Goal: Task Accomplishment & Management: Manage account settings

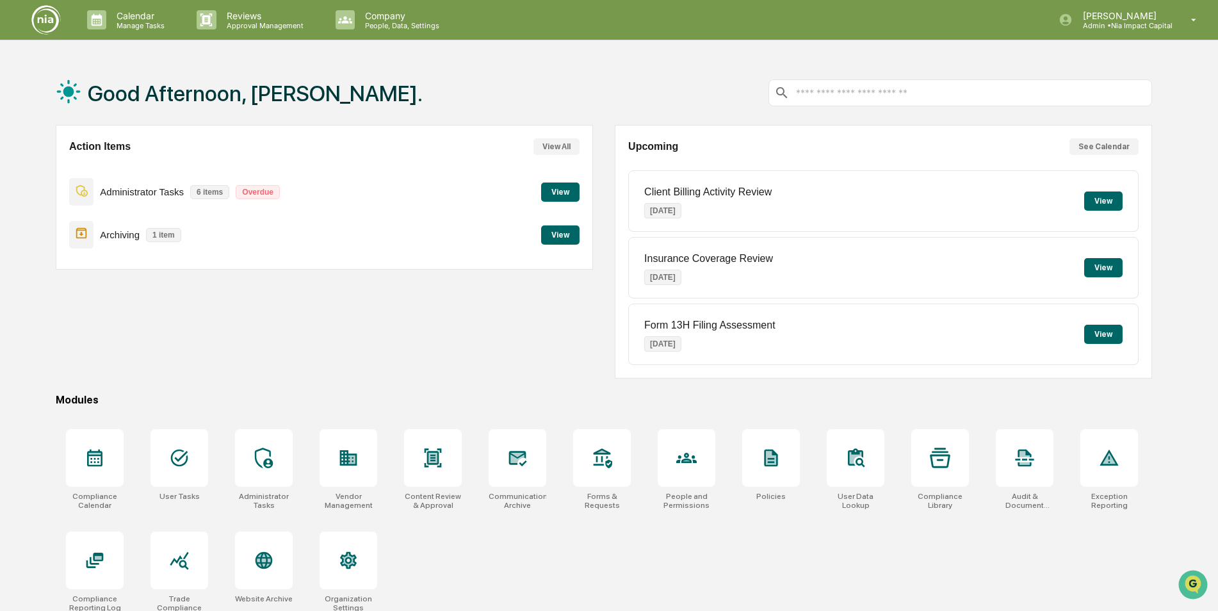
click at [558, 240] on button "View" at bounding box center [560, 234] width 38 height 19
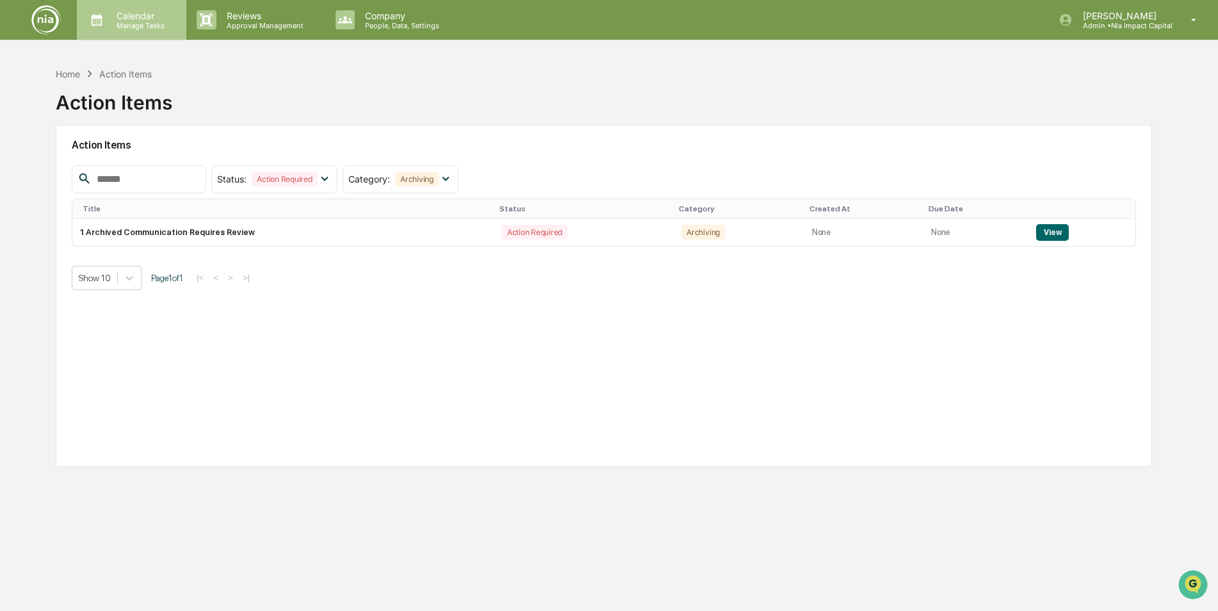
click at [99, 17] on icon at bounding box center [97, 20] width 11 height 12
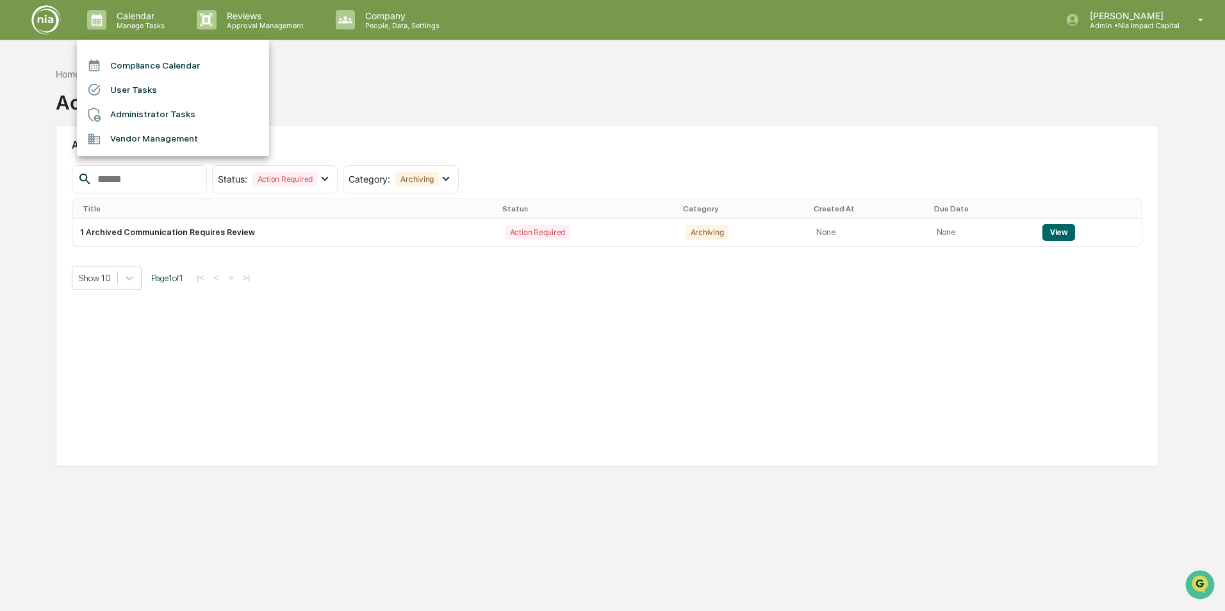
click at [223, 72] on li "Compliance Calendar" at bounding box center [173, 65] width 192 height 24
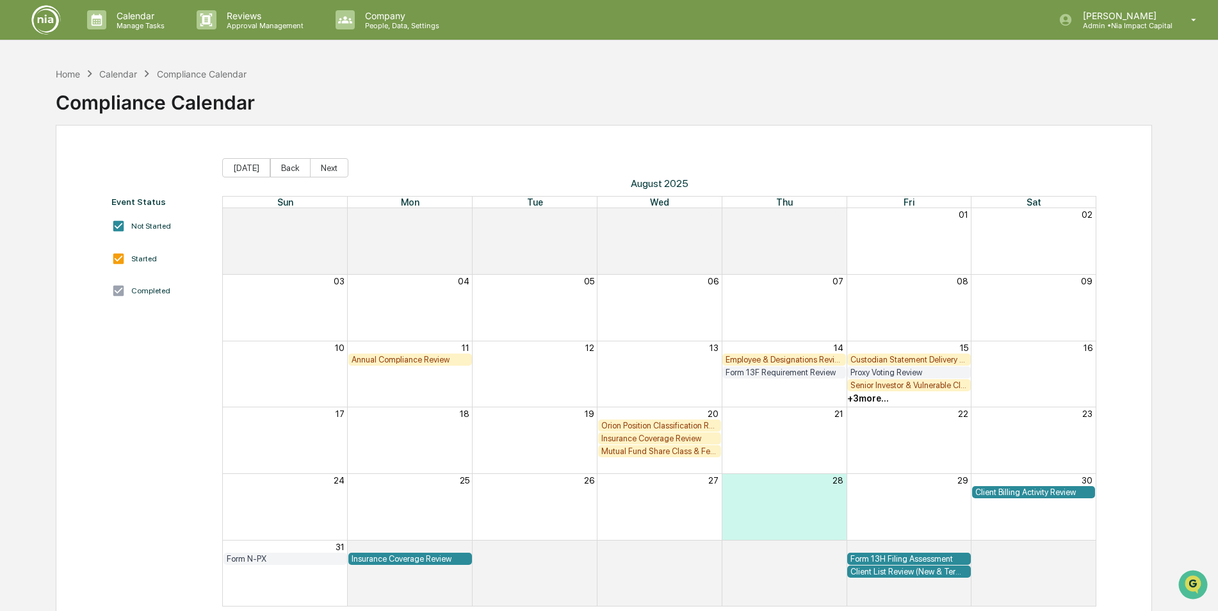
click at [876, 398] on div "+ 3 more..." at bounding box center [869, 398] width 42 height 10
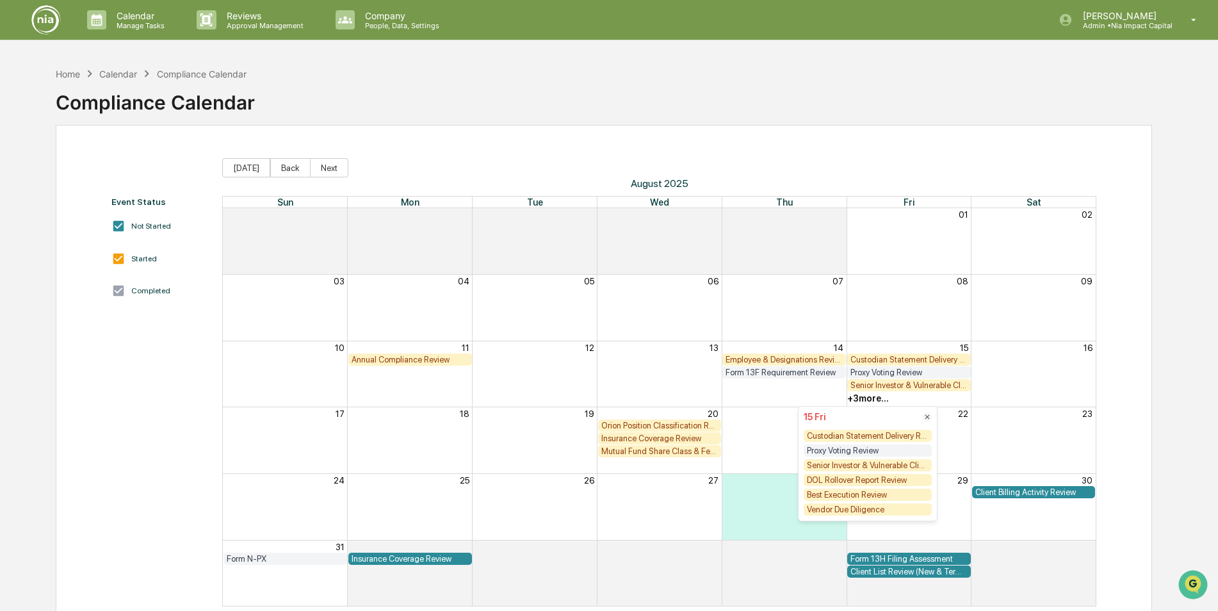
click at [875, 398] on div "+ 3 more..." at bounding box center [869, 398] width 42 height 10
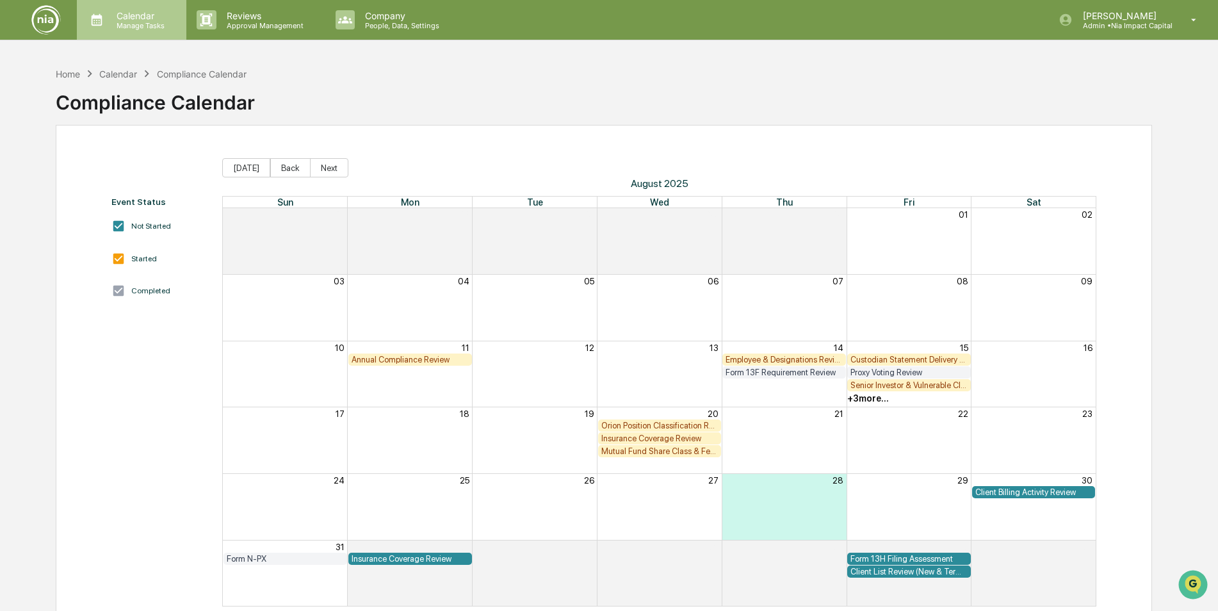
click at [106, 20] on icon at bounding box center [96, 19] width 19 height 19
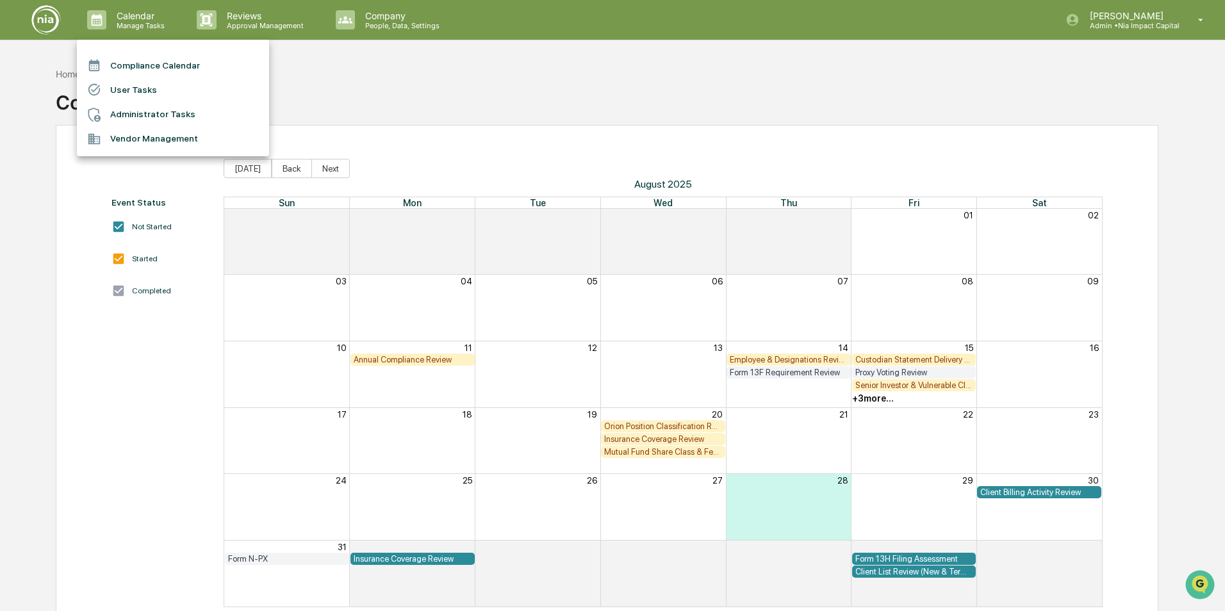
click at [53, 23] on div at bounding box center [612, 305] width 1225 height 611
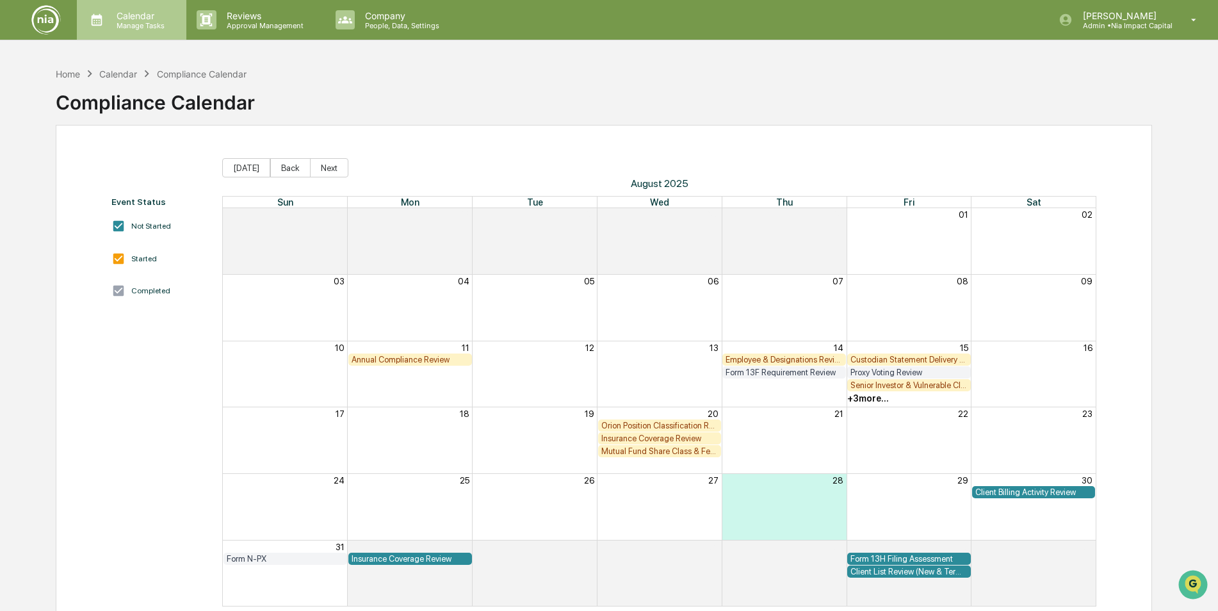
click at [115, 26] on p "Manage Tasks" at bounding box center [138, 25] width 65 height 9
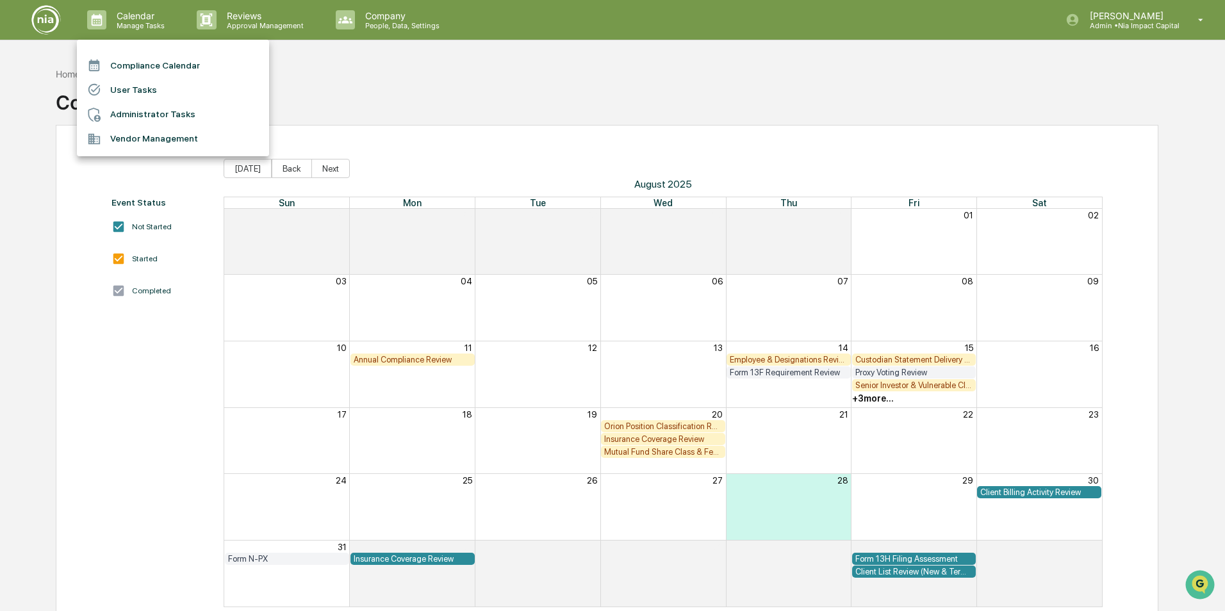
click at [140, 111] on li "Administrator Tasks" at bounding box center [173, 114] width 192 height 24
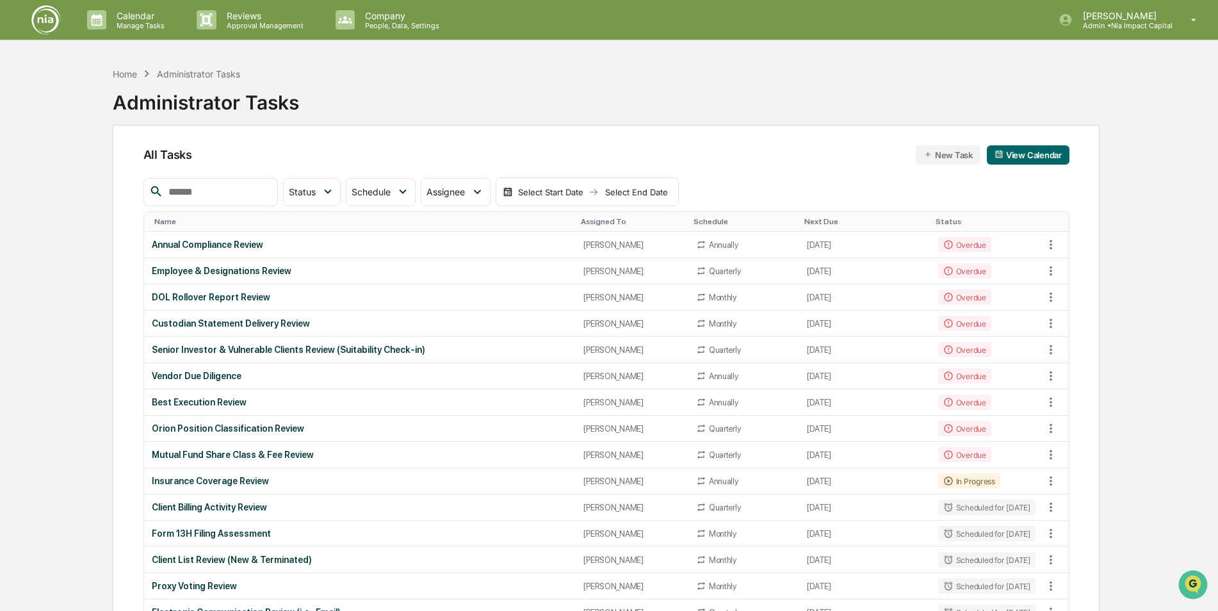
scroll to position [64, 0]
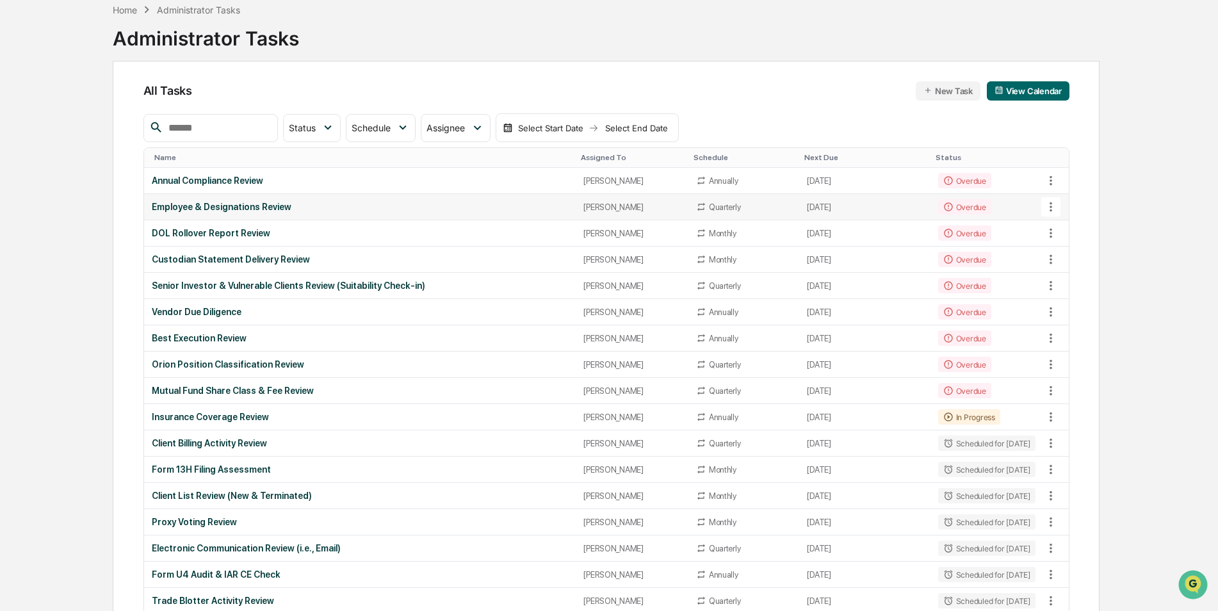
click at [210, 204] on div "Employee & Designations Review" at bounding box center [360, 207] width 417 height 10
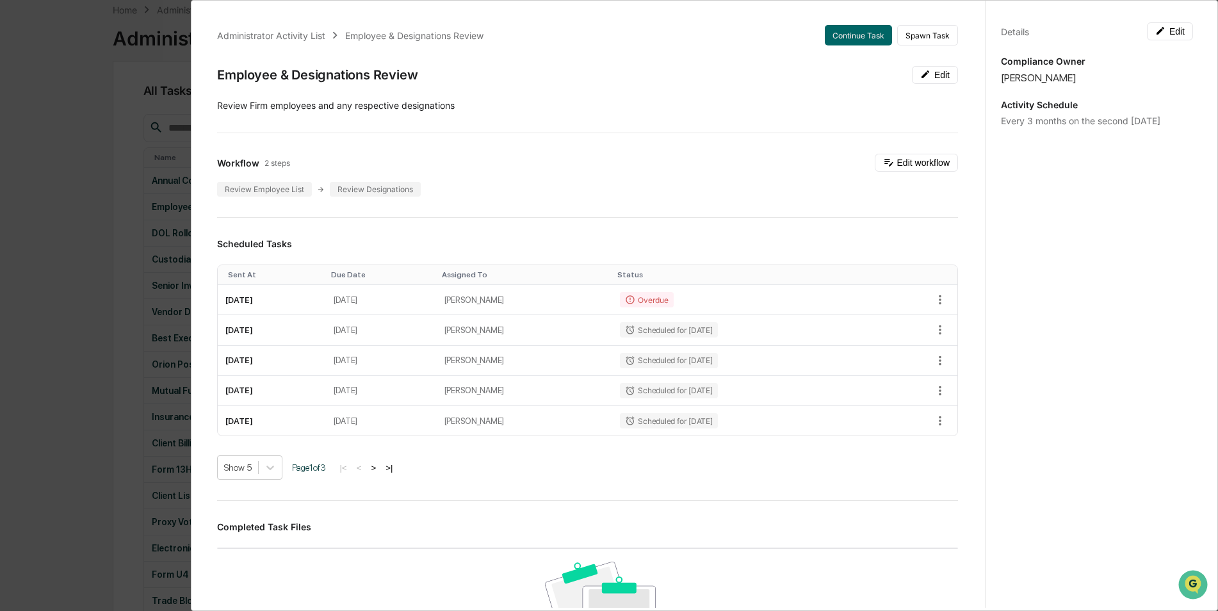
click at [83, 200] on div "Administrator Activity List Employee & Designations Review Continue Task Spawn …" at bounding box center [609, 305] width 1218 height 611
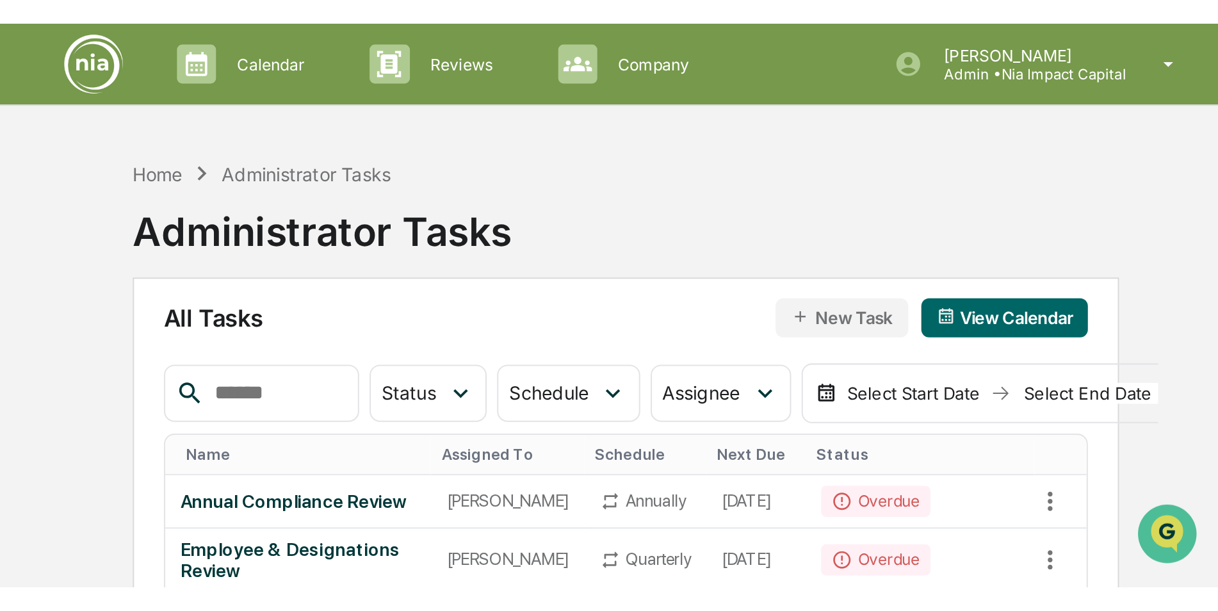
scroll to position [0, 0]
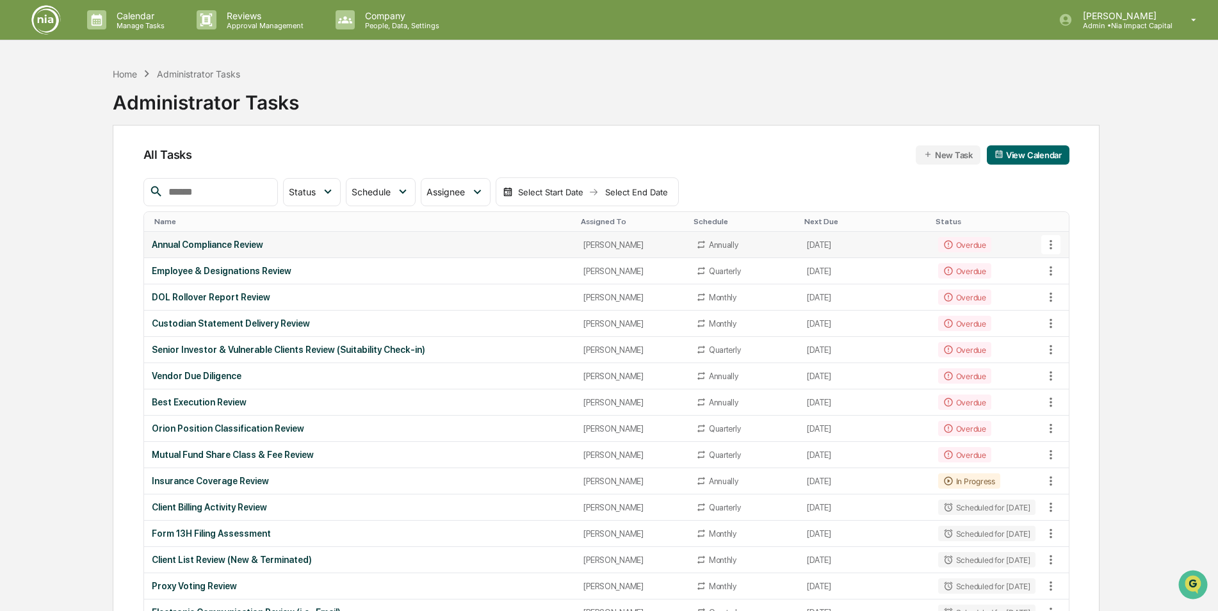
click at [159, 245] on div "Annual Compliance Review" at bounding box center [360, 245] width 417 height 10
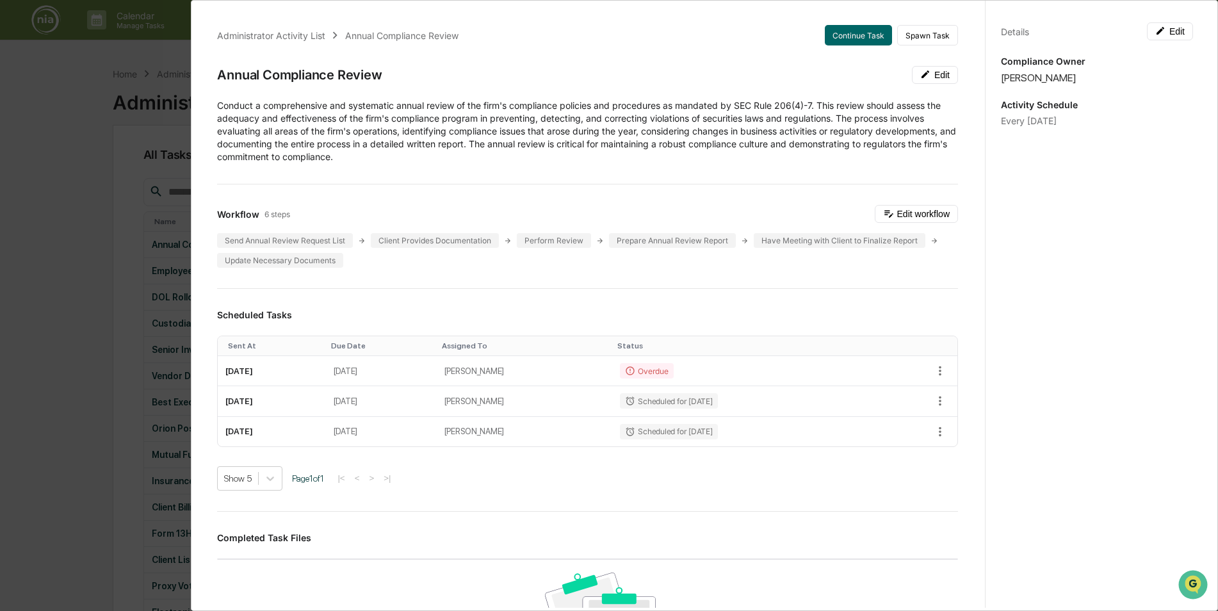
click at [94, 127] on div "Administrator Activity List Annual Compliance Review Continue Task Spawn Task A…" at bounding box center [609, 305] width 1218 height 611
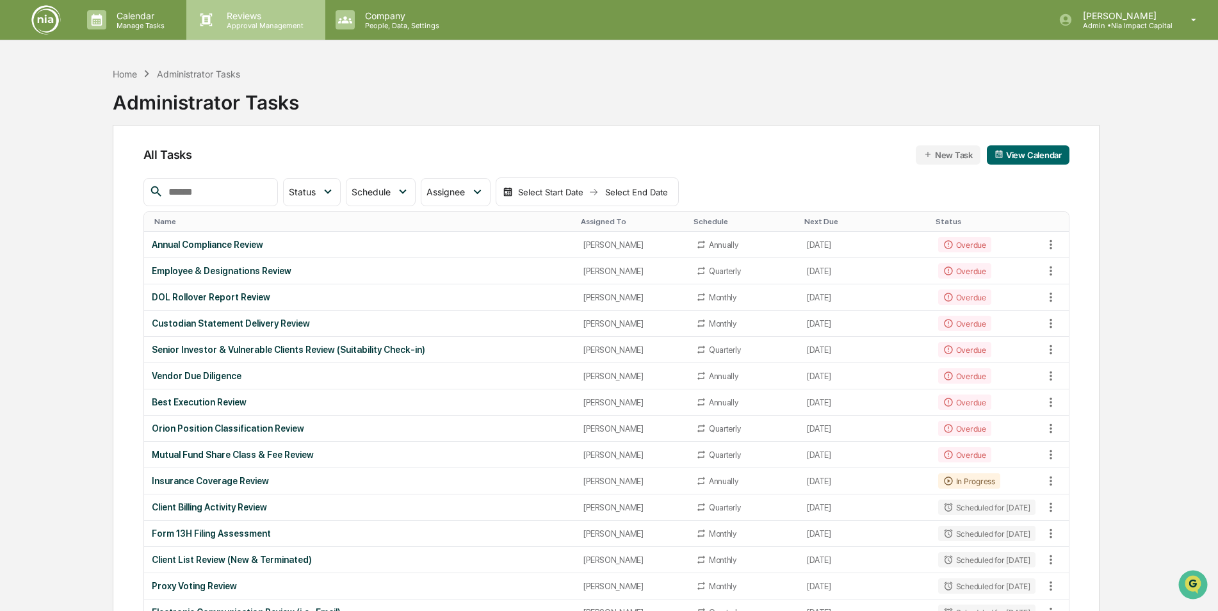
click at [209, 20] on icon at bounding box center [207, 19] width 12 height 13
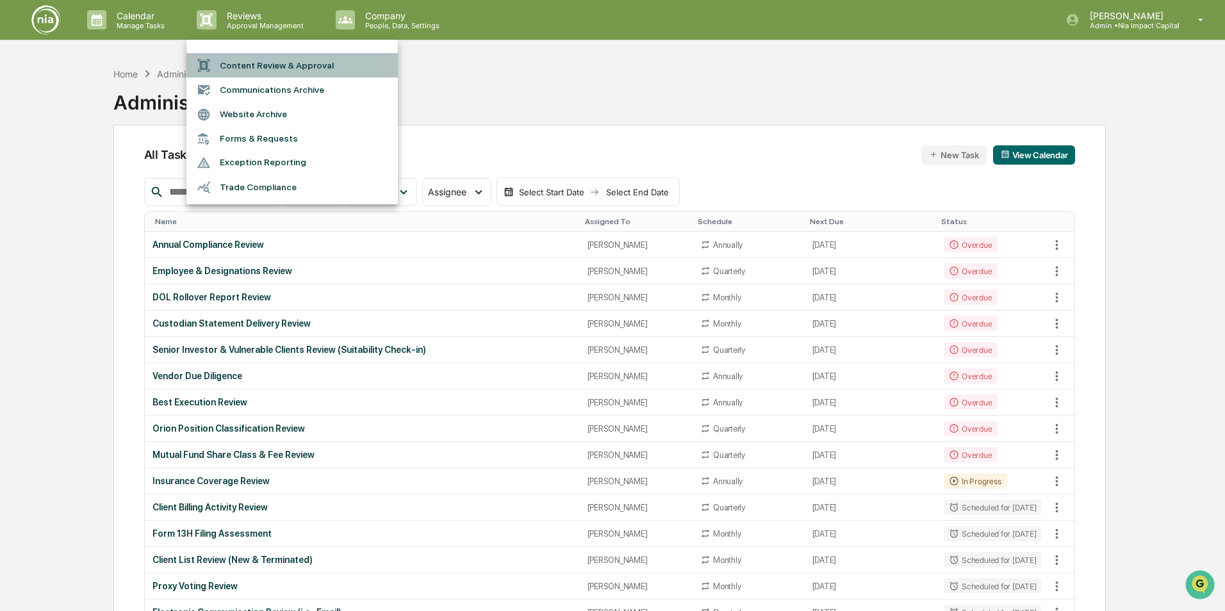
click at [267, 67] on li "Content Review & Approval" at bounding box center [291, 65] width 211 height 24
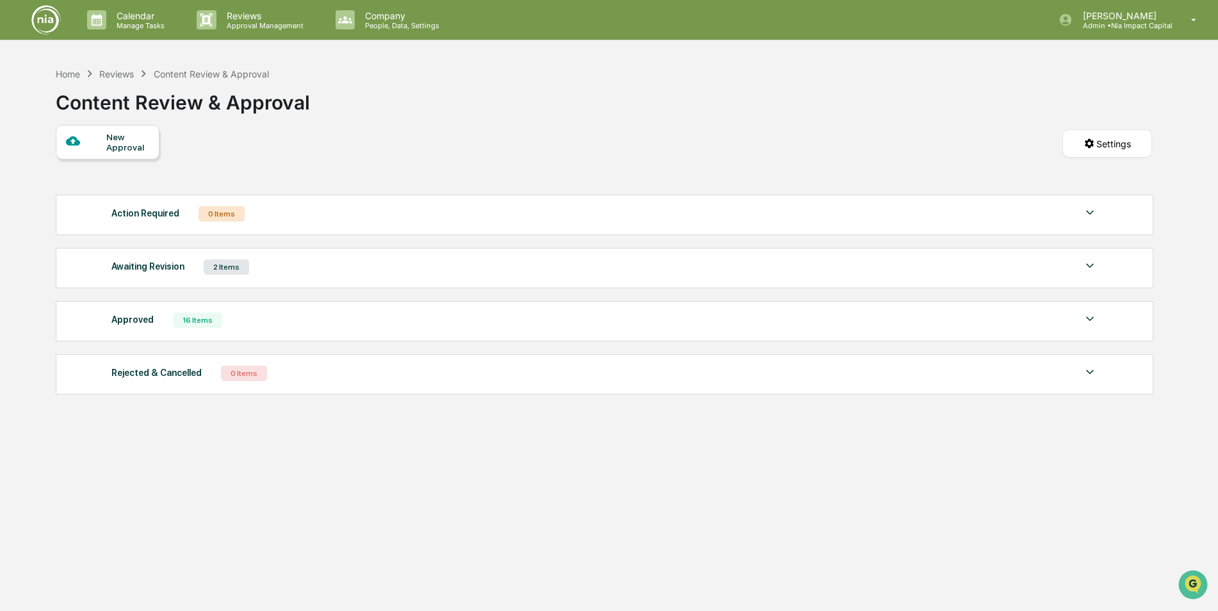
click at [332, 270] on div "Awaiting Revision 2 Items" at bounding box center [604, 267] width 987 height 18
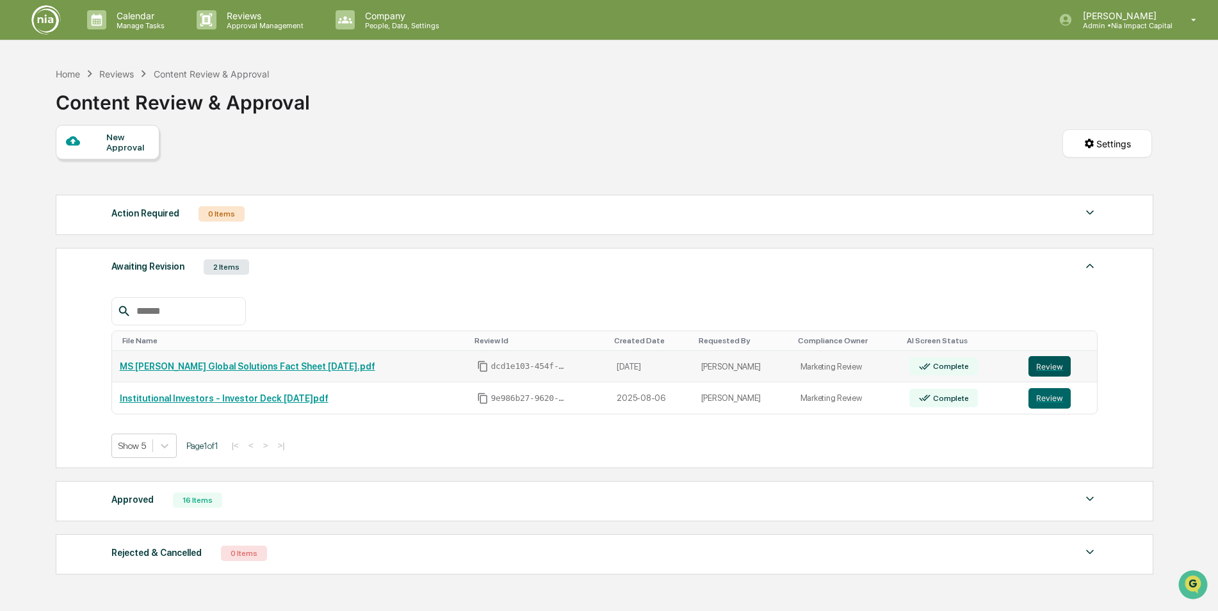
click at [1039, 366] on button "Review" at bounding box center [1050, 366] width 42 height 20
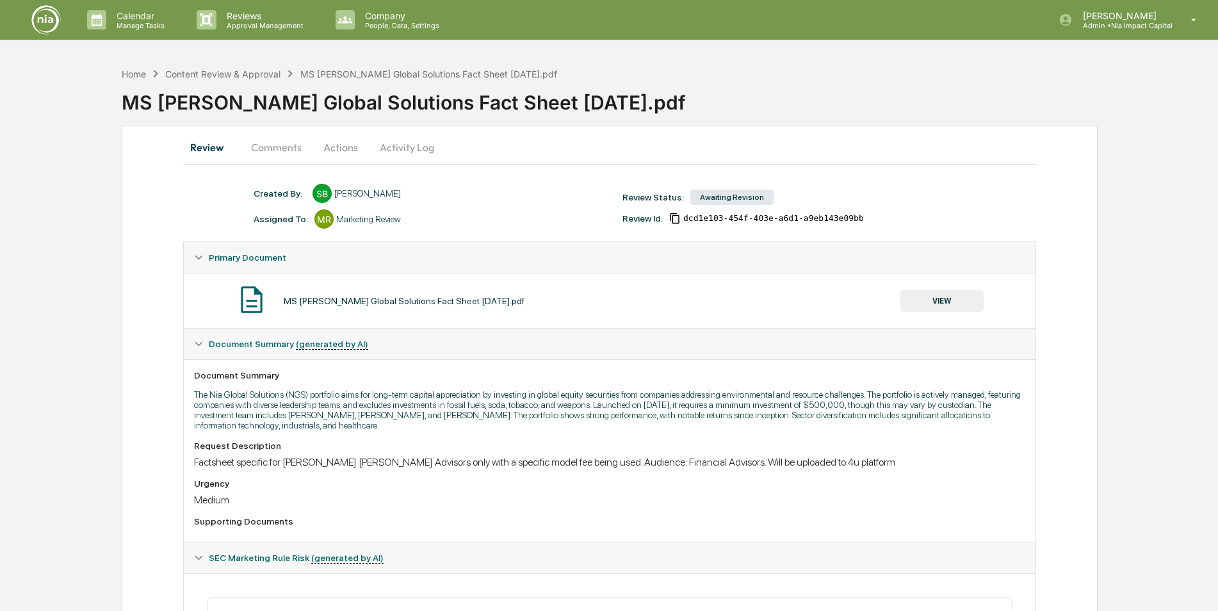
click at [290, 154] on button "Comments" at bounding box center [276, 147] width 71 height 31
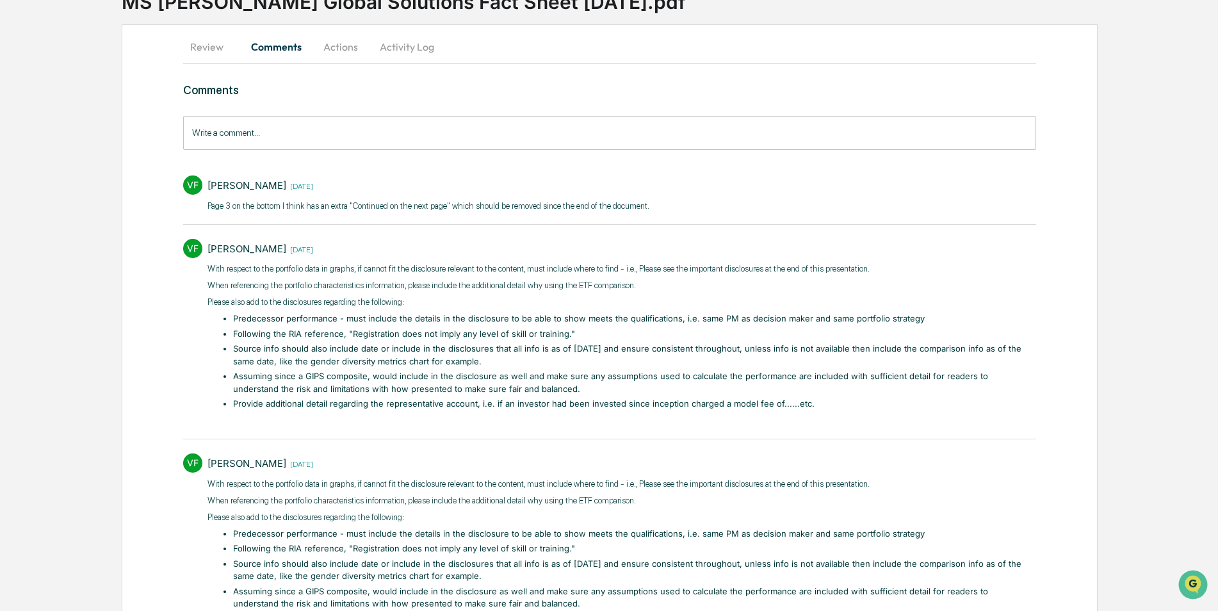
scroll to position [43, 0]
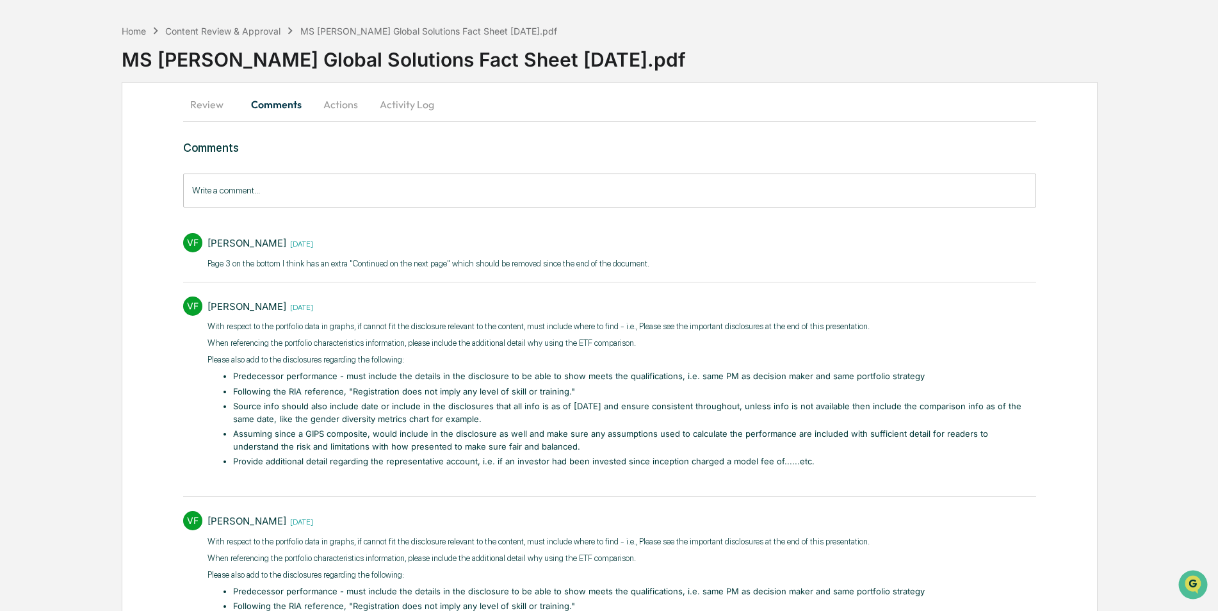
click at [208, 113] on button "Review" at bounding box center [212, 104] width 58 height 31
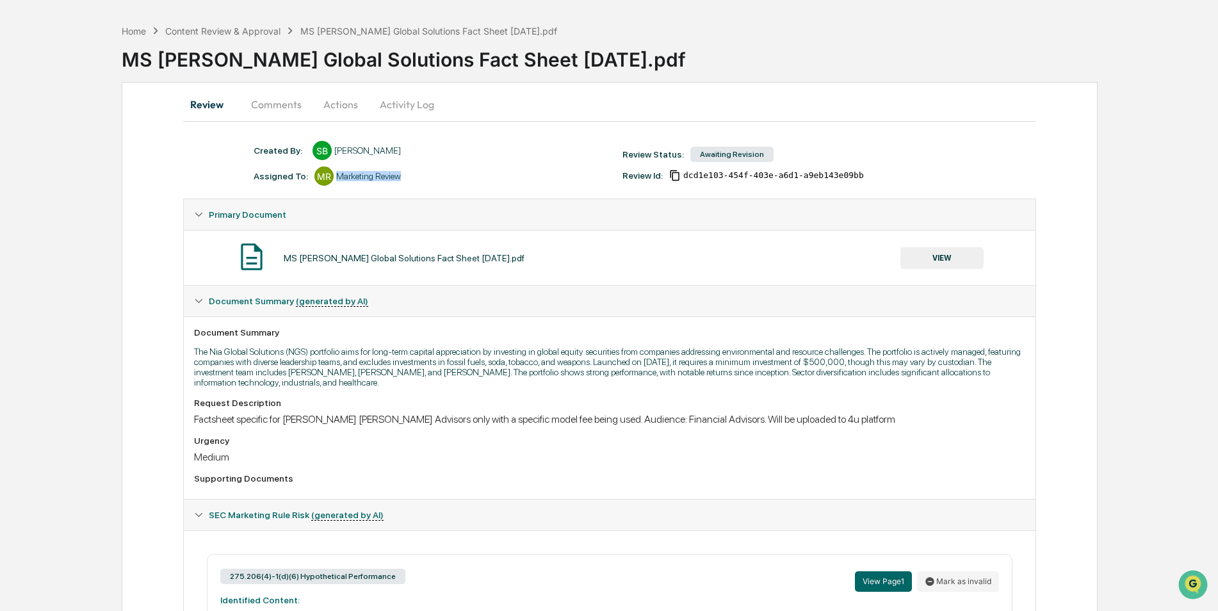
drag, startPoint x: 403, startPoint y: 177, endPoint x: 334, endPoint y: 174, distance: 68.7
click at [334, 174] on div "Assigned To: MR Marketing Review" at bounding box center [431, 176] width 369 height 19
click at [143, 33] on div "Home" at bounding box center [134, 31] width 24 height 11
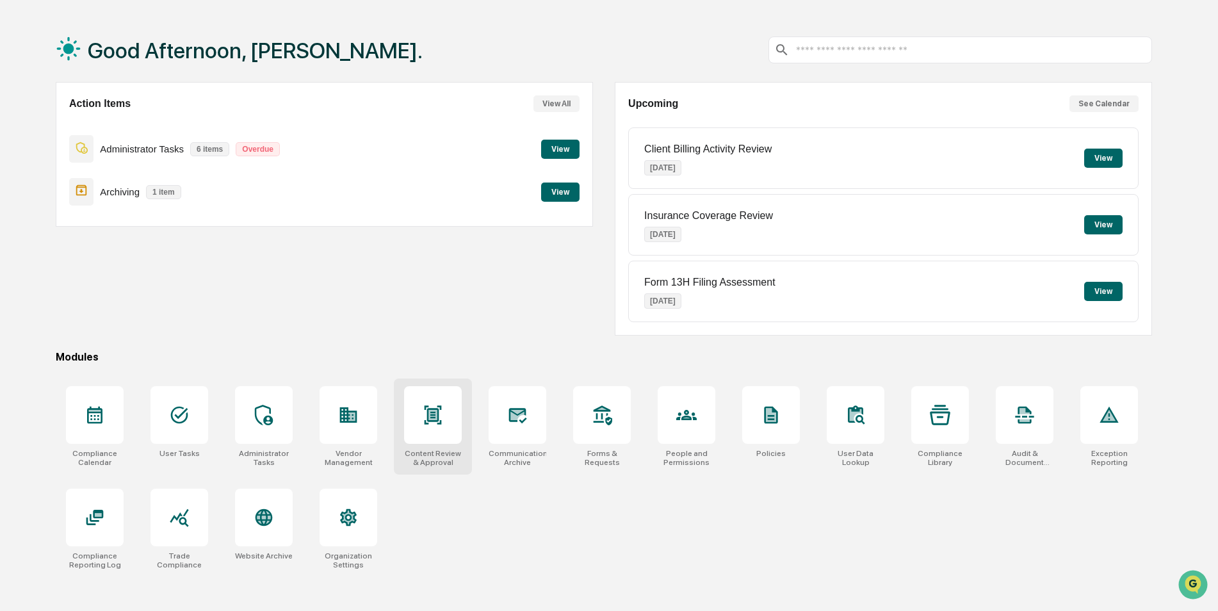
click at [437, 441] on div at bounding box center [433, 415] width 58 height 58
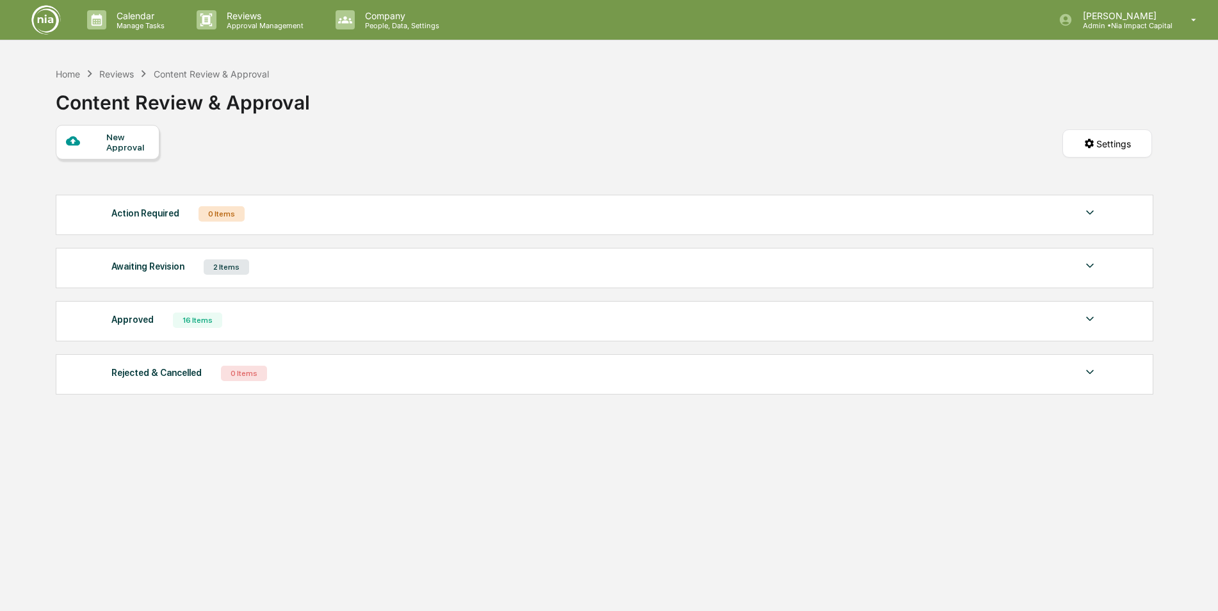
click at [253, 314] on div "Approved 16 Items" at bounding box center [604, 320] width 987 height 18
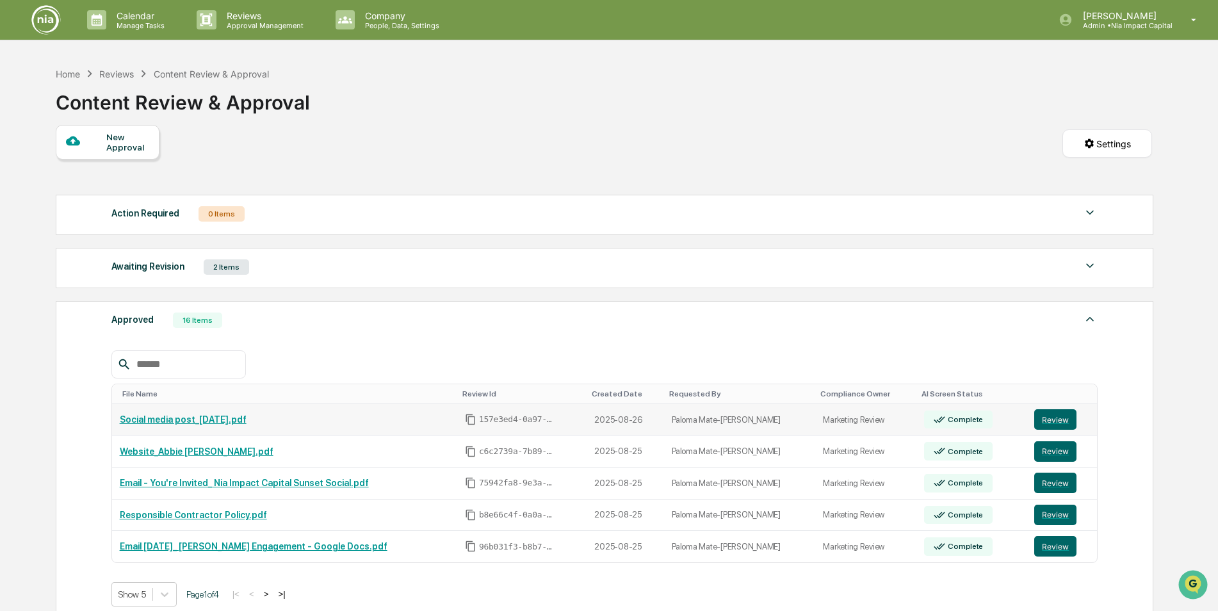
scroll to position [64, 0]
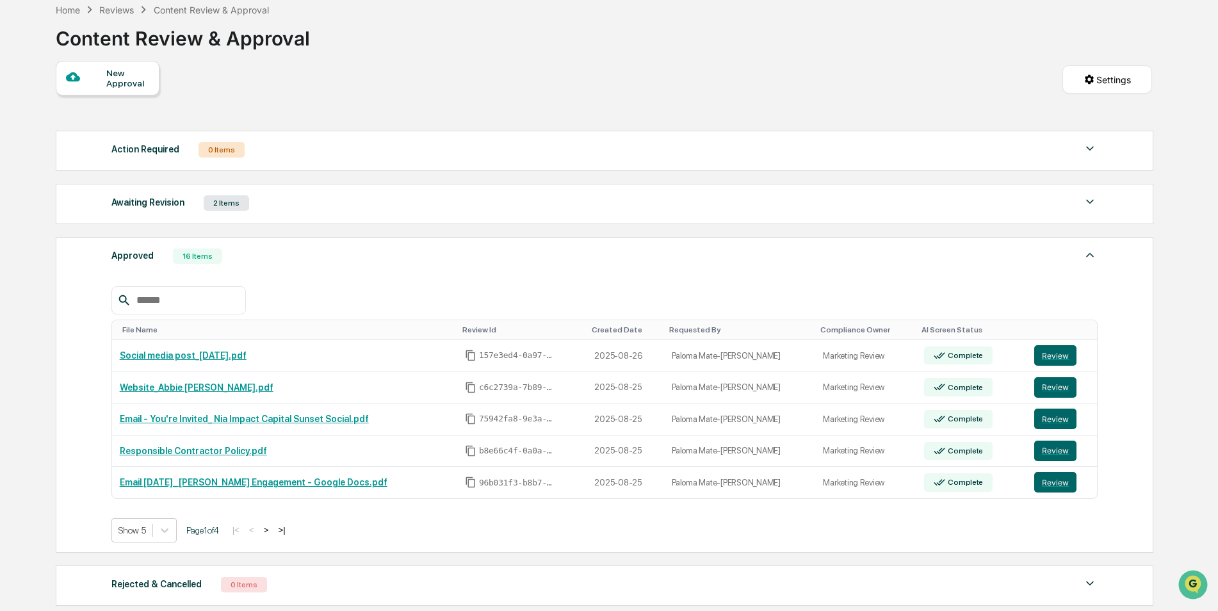
click at [272, 530] on button ">" at bounding box center [266, 530] width 13 height 11
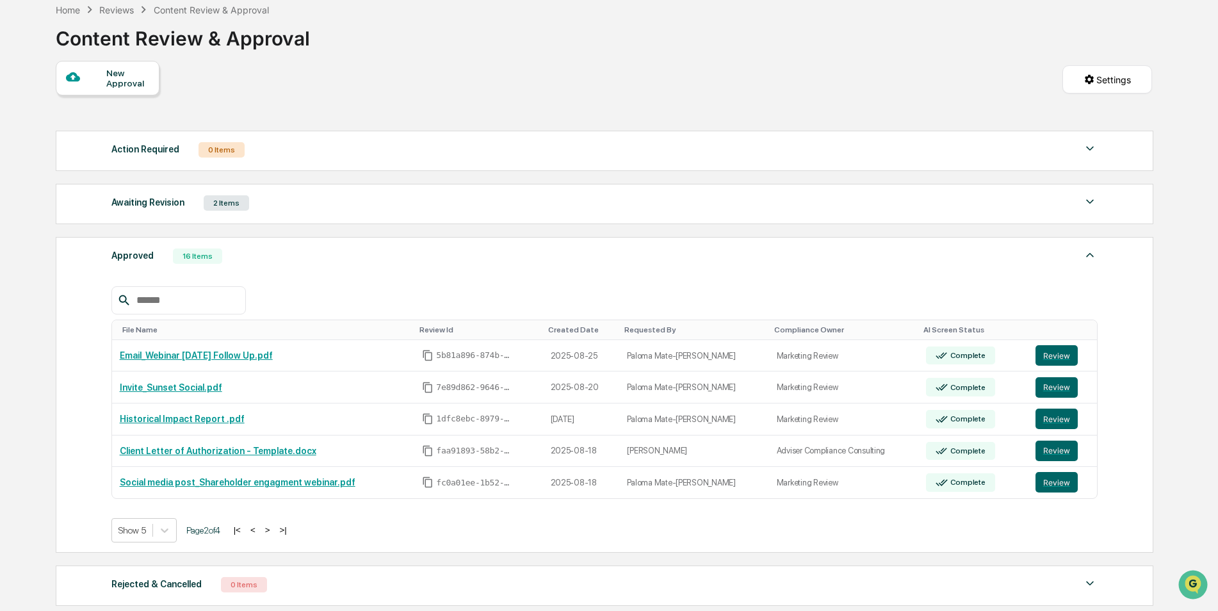
click at [272, 532] on button ">" at bounding box center [267, 530] width 13 height 11
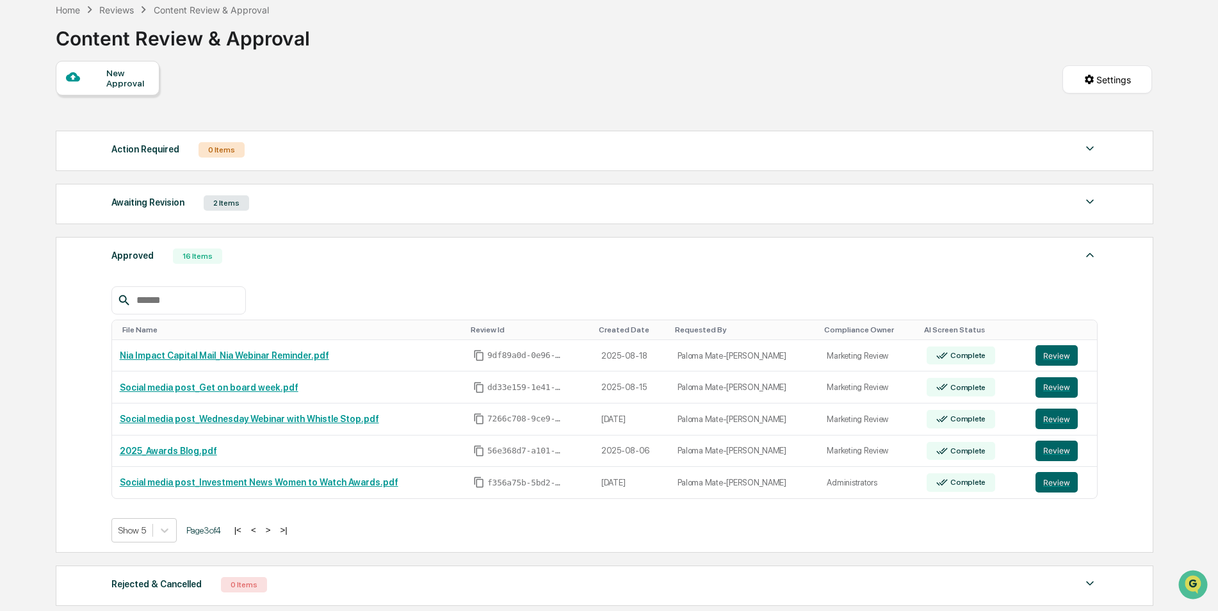
click at [272, 530] on button ">" at bounding box center [268, 530] width 13 height 11
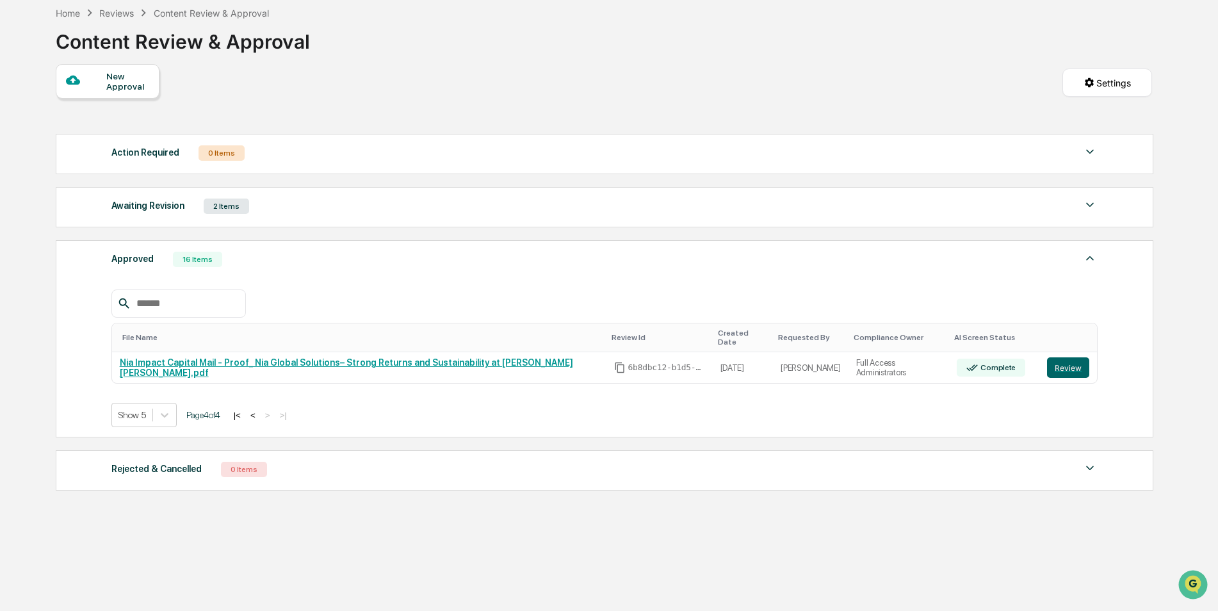
click at [259, 410] on button "<" at bounding box center [253, 415] width 13 height 11
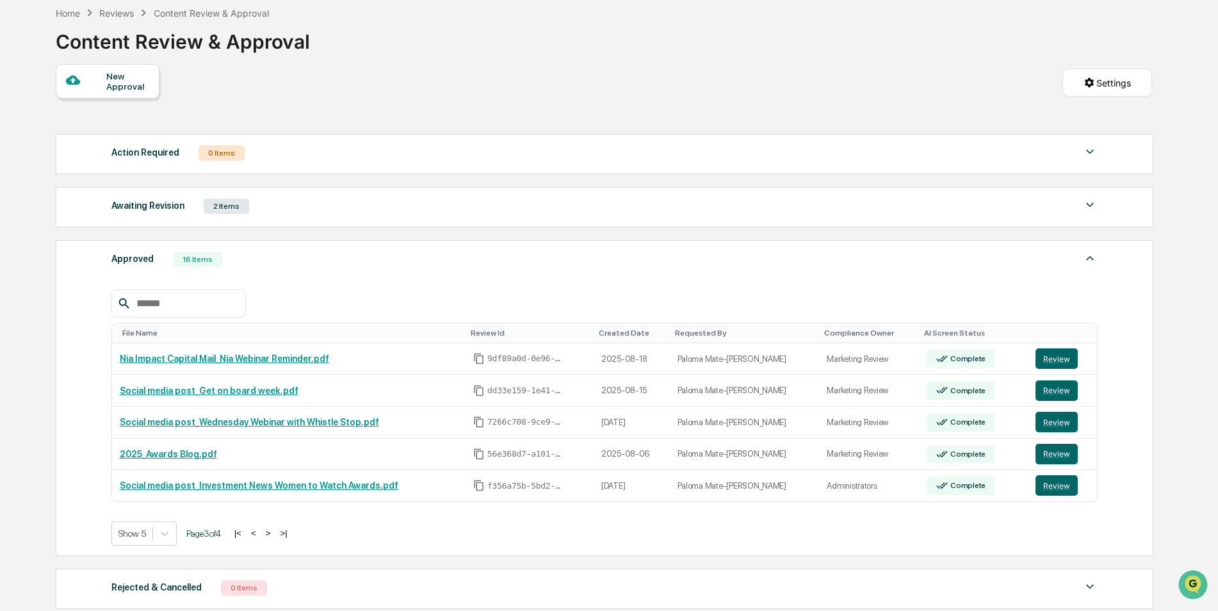
click at [258, 531] on button "<" at bounding box center [253, 533] width 13 height 11
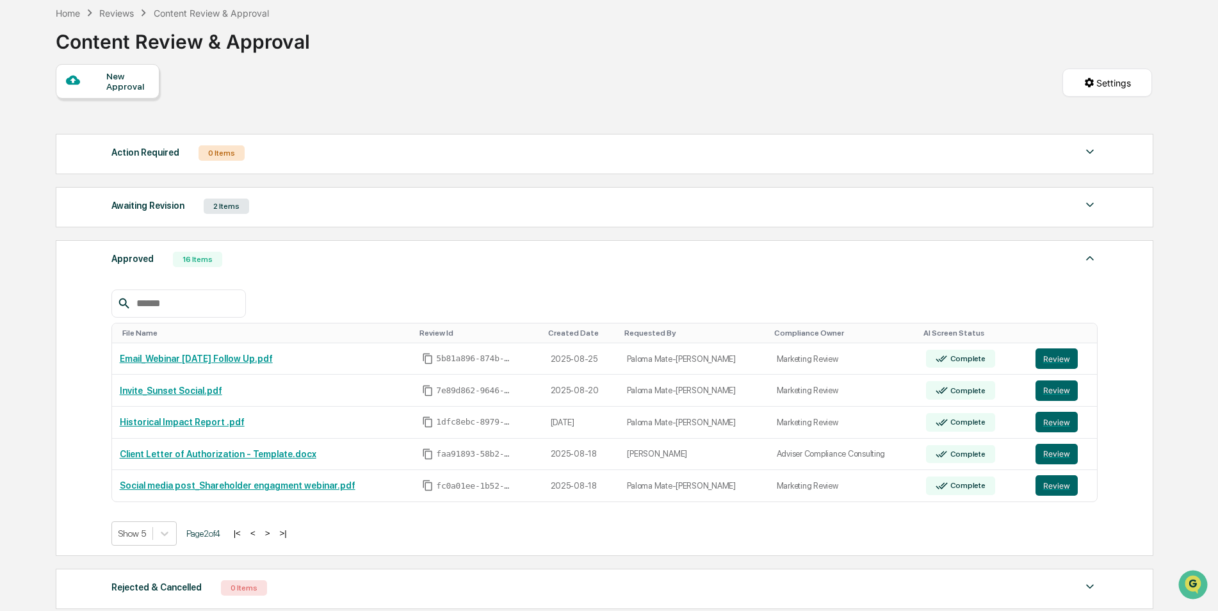
click at [259, 535] on button "<" at bounding box center [253, 533] width 13 height 11
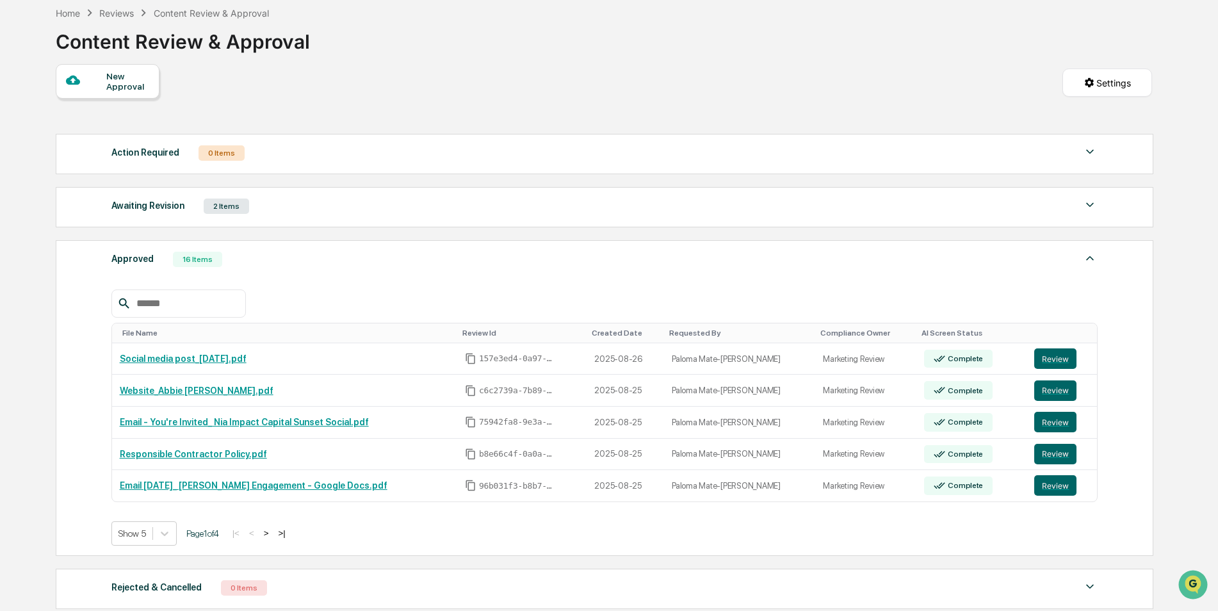
click at [284, 217] on div "Awaiting Revision 2 Items File Name Review Id Created Date Requested By Complia…" at bounding box center [605, 207] width 1098 height 40
click at [163, 202] on div "Awaiting Revision" at bounding box center [147, 205] width 73 height 17
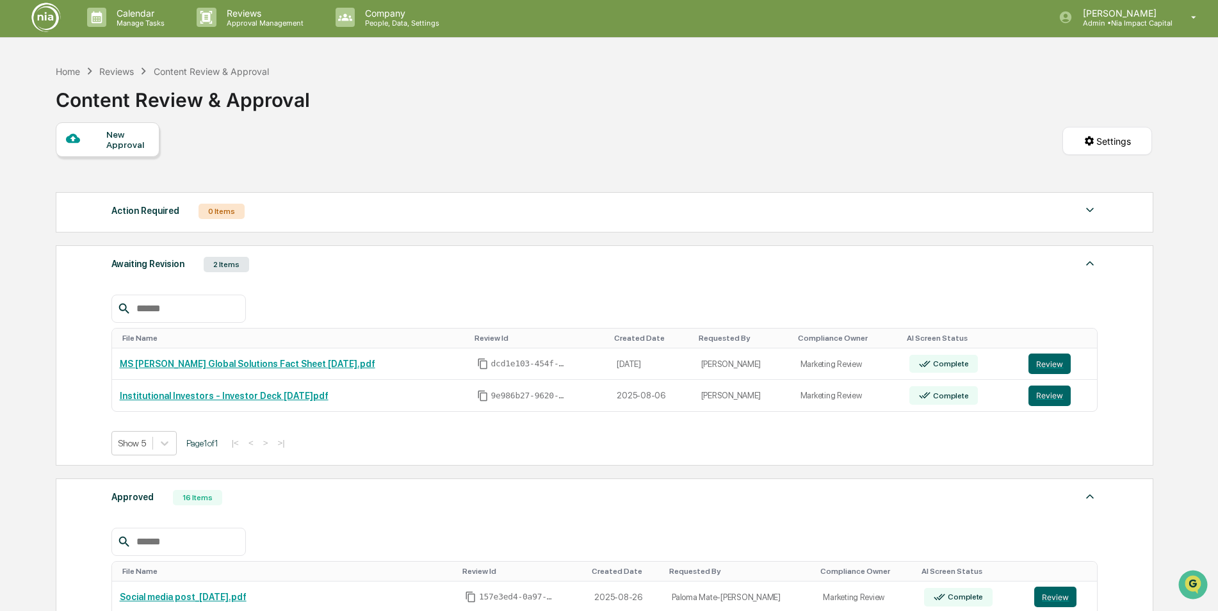
scroll to position [0, 0]
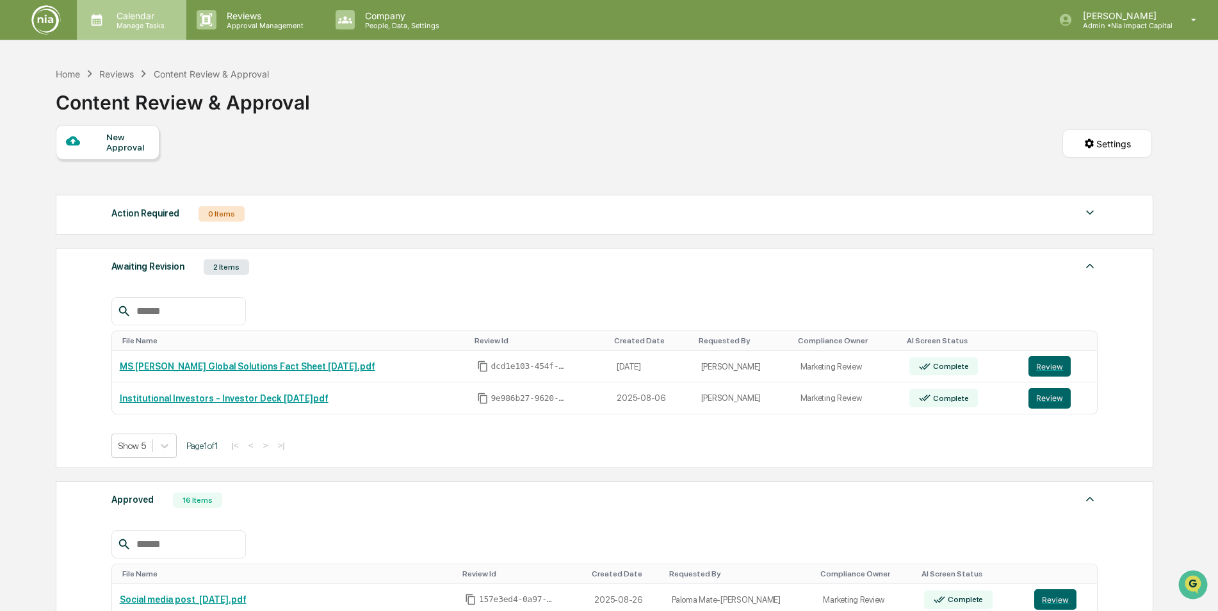
click at [91, 22] on icon at bounding box center [96, 19] width 19 height 19
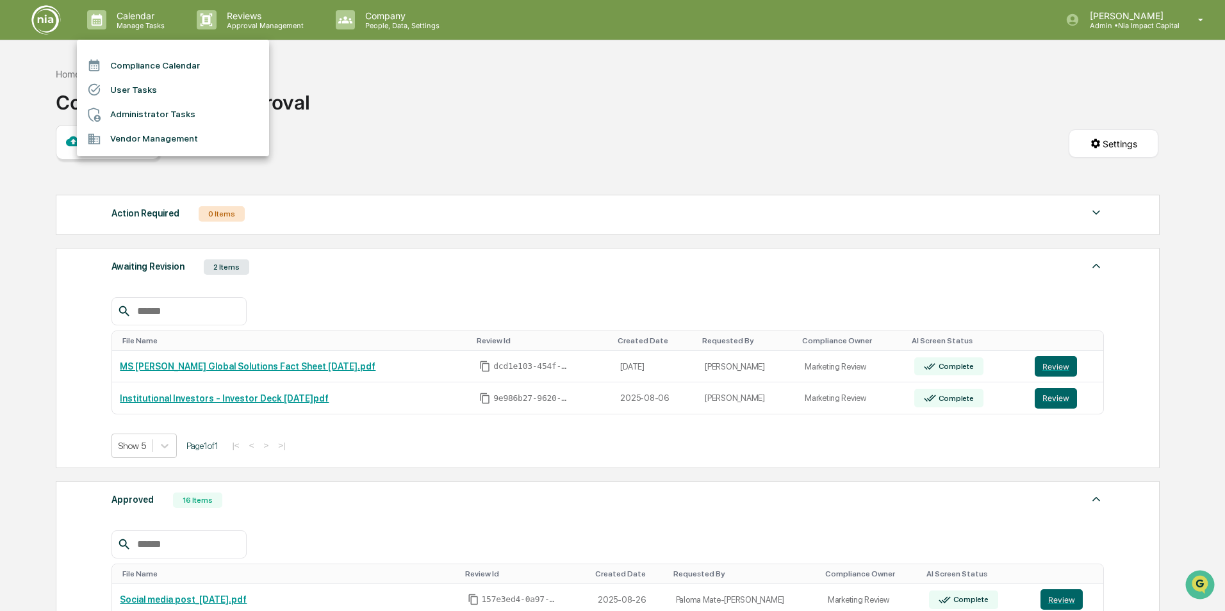
click at [225, 63] on li "Compliance Calendar" at bounding box center [173, 65] width 192 height 24
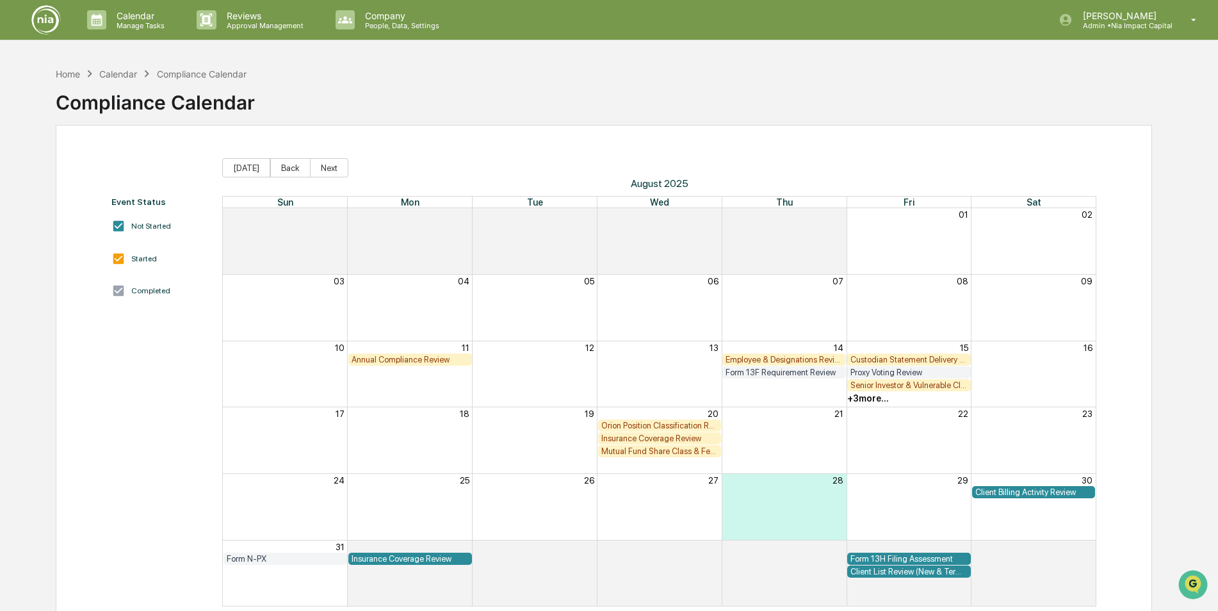
click at [64, 80] on div "Home Calendar Compliance Calendar" at bounding box center [151, 74] width 191 height 14
click at [65, 78] on div "Home" at bounding box center [68, 74] width 24 height 11
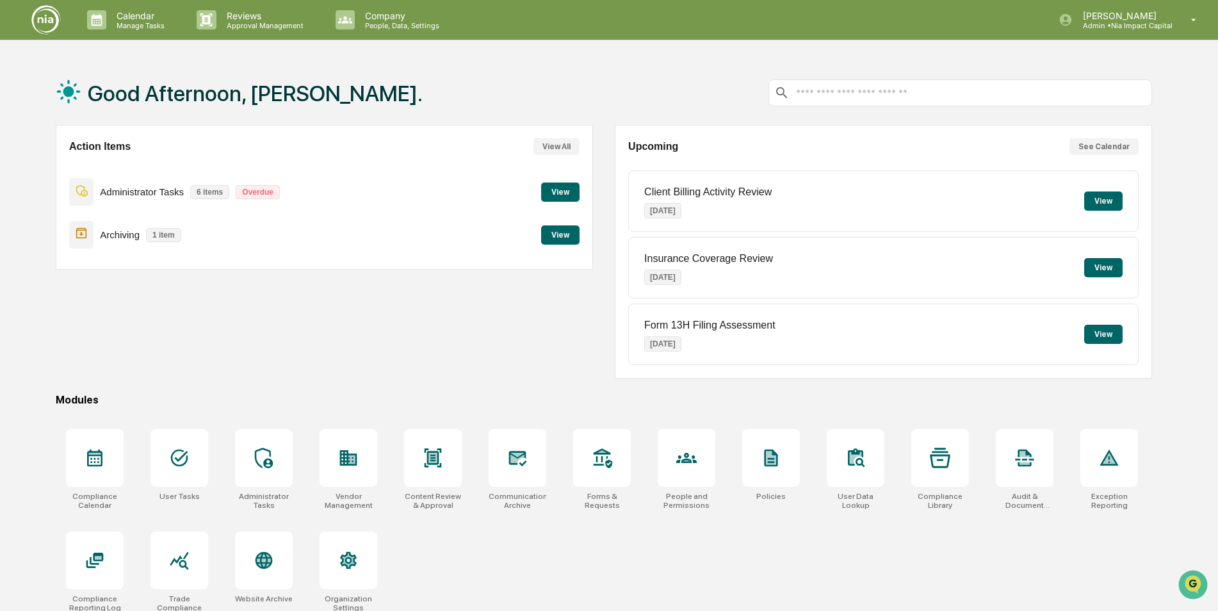
click at [29, 127] on div "Good Afternoon, Sam. Action Items View All Administrator Tasks 6 items Overdue …" at bounding box center [609, 366] width 1218 height 611
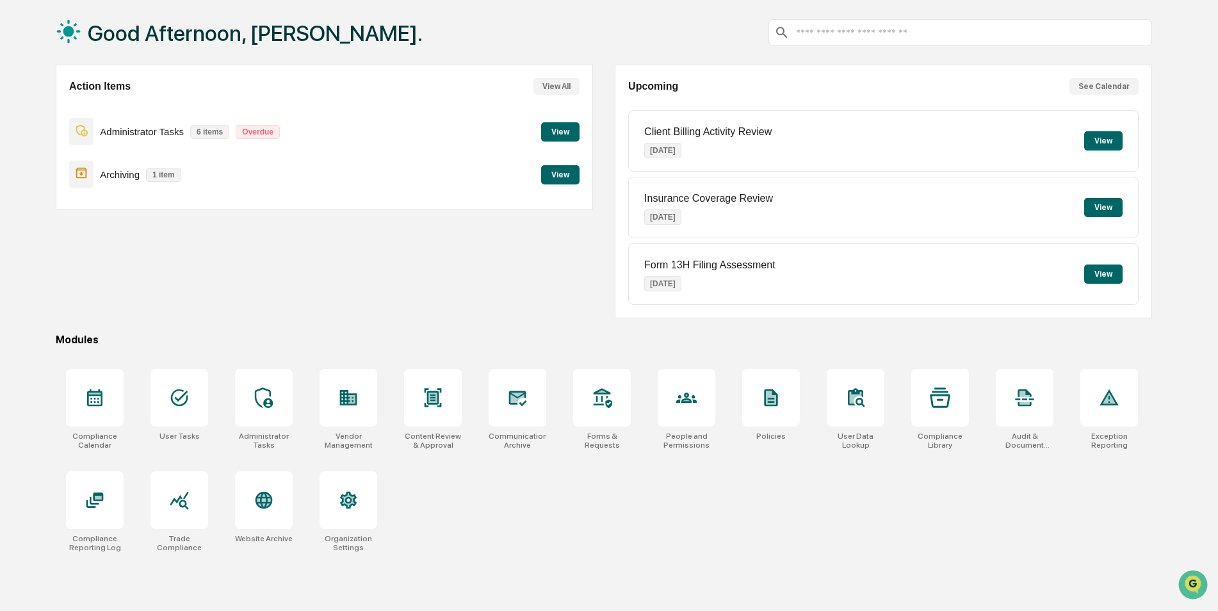
scroll to position [61, 0]
click at [266, 519] on div at bounding box center [264, 500] width 58 height 58
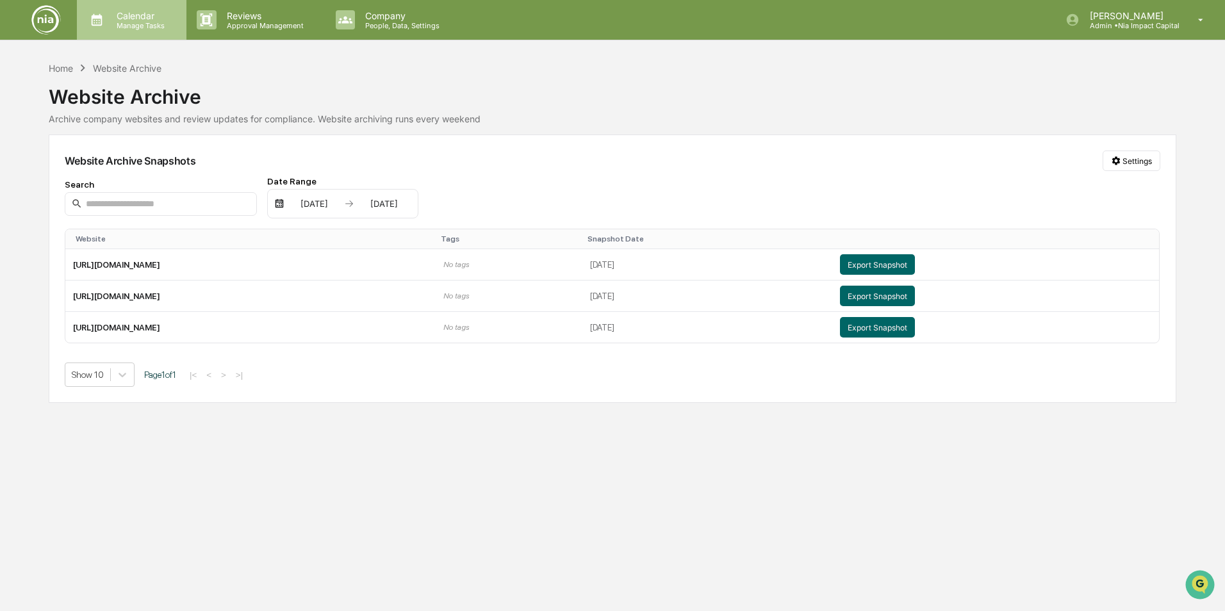
click at [145, 21] on p "Manage Tasks" at bounding box center [138, 25] width 65 height 9
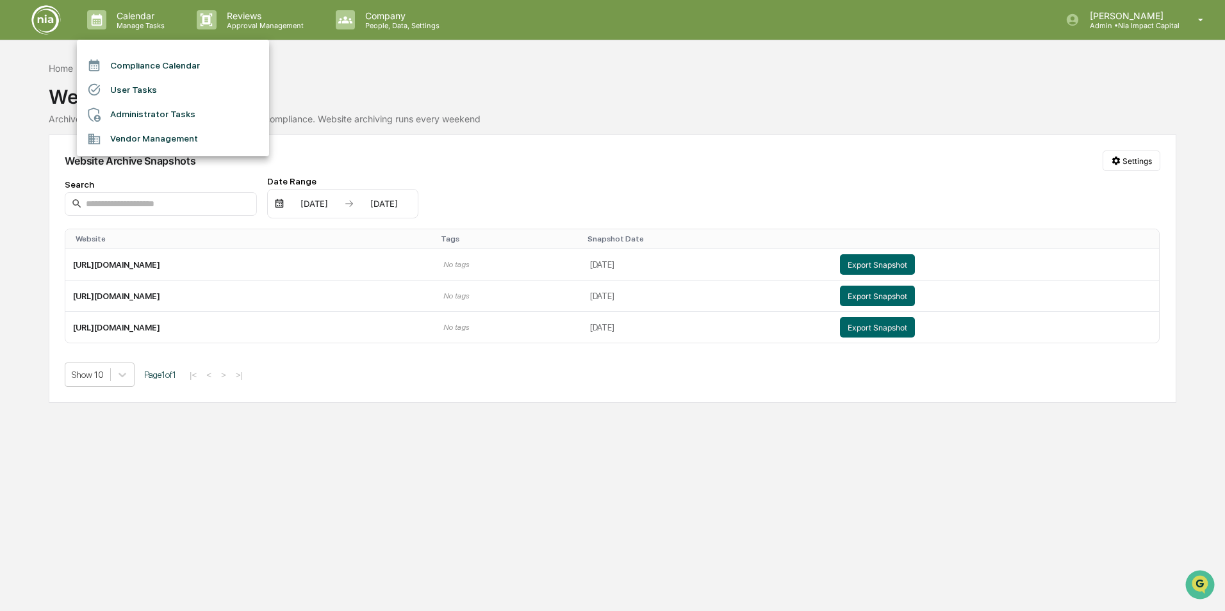
click at [199, 62] on li "Compliance Calendar" at bounding box center [173, 65] width 192 height 24
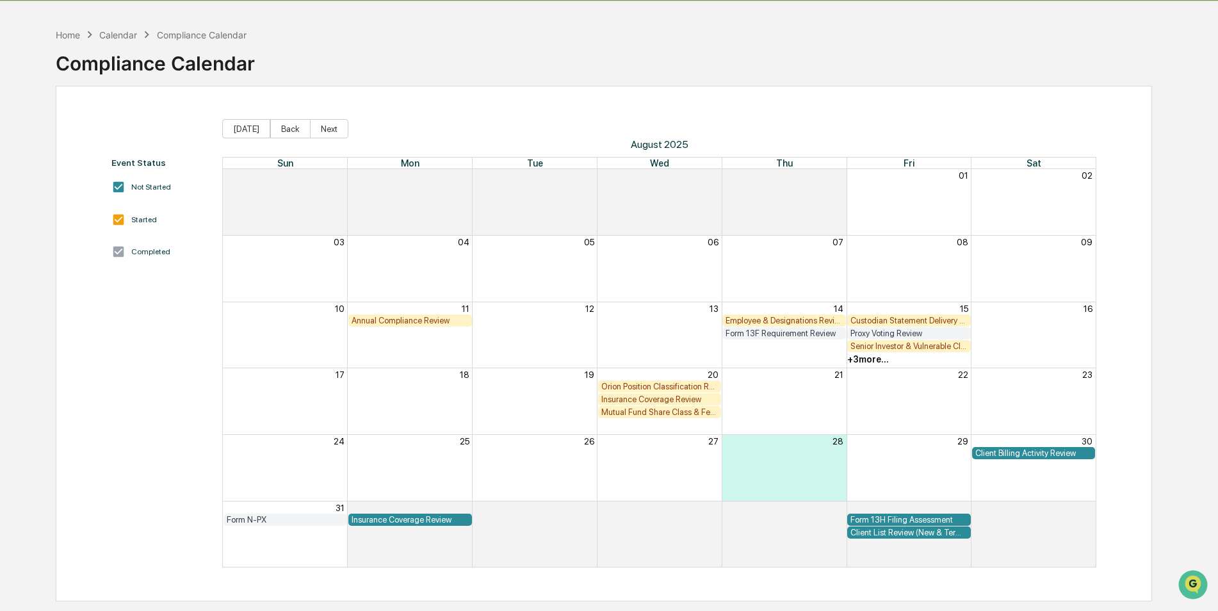
scroll to position [61, 0]
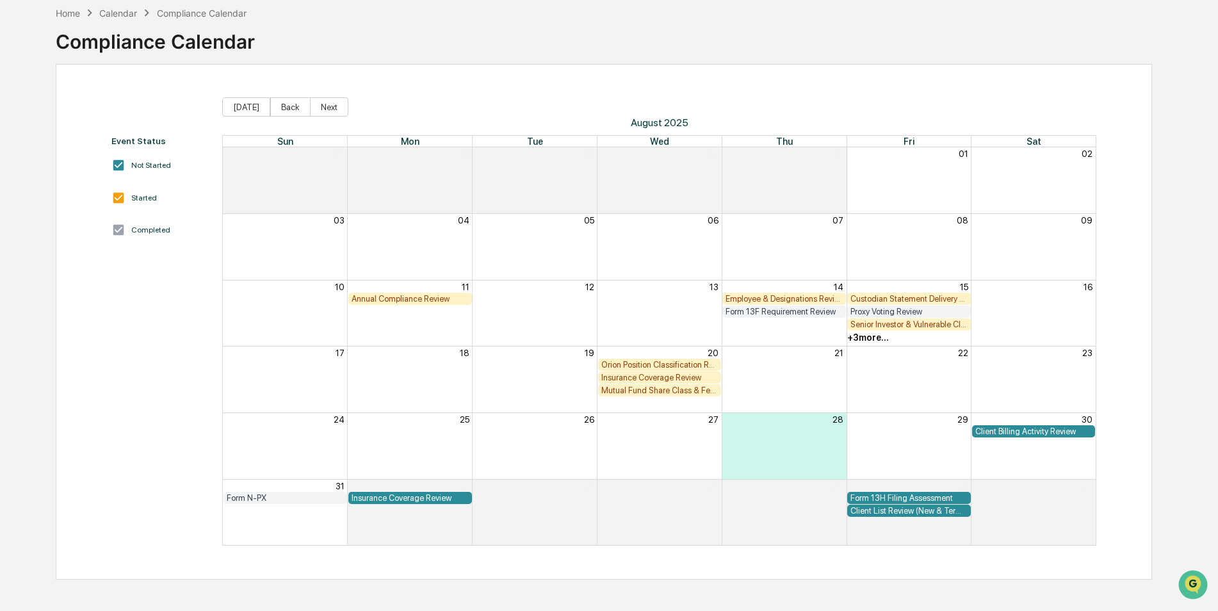
click at [874, 338] on div "+ 3 more..." at bounding box center [869, 337] width 42 height 10
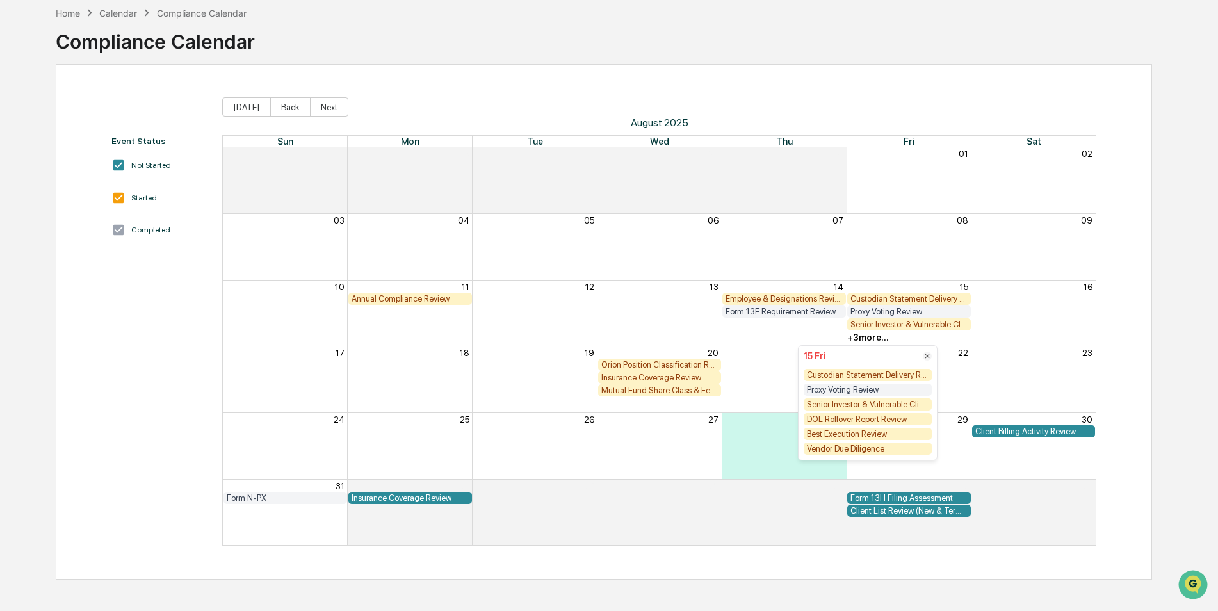
click at [1122, 366] on div "Event Status Not Started Started Completed [DATE] Back Next [DATE] Sun Mon Tue …" at bounding box center [604, 322] width 1097 height 516
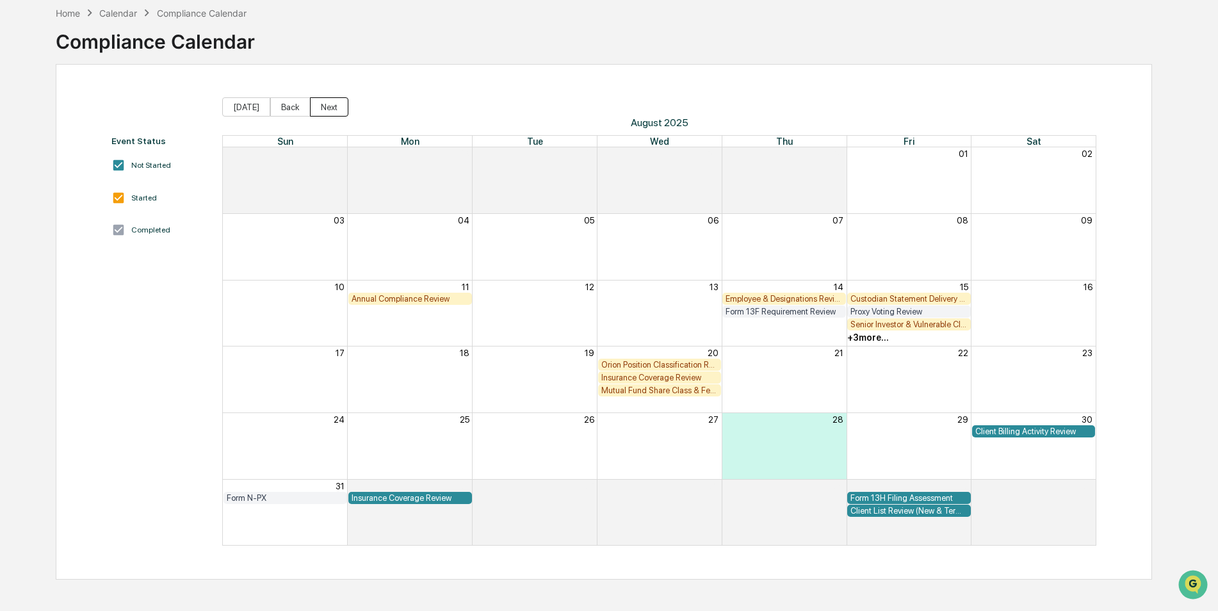
click at [316, 111] on button "Next" at bounding box center [329, 106] width 38 height 19
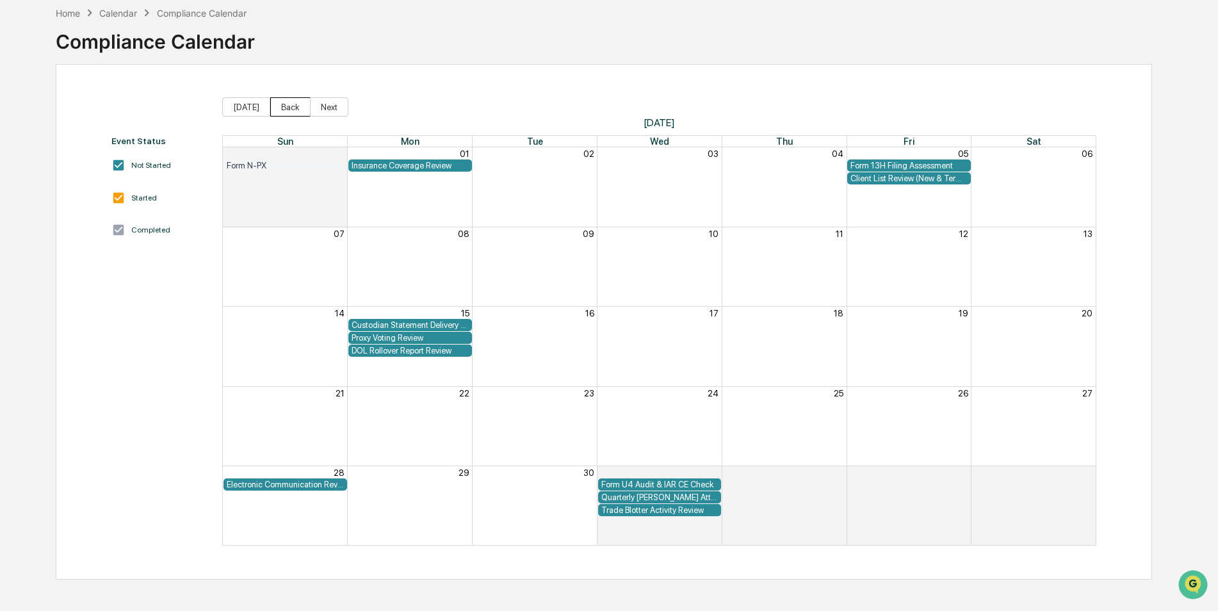
click at [285, 105] on button "Back" at bounding box center [290, 106] width 40 height 19
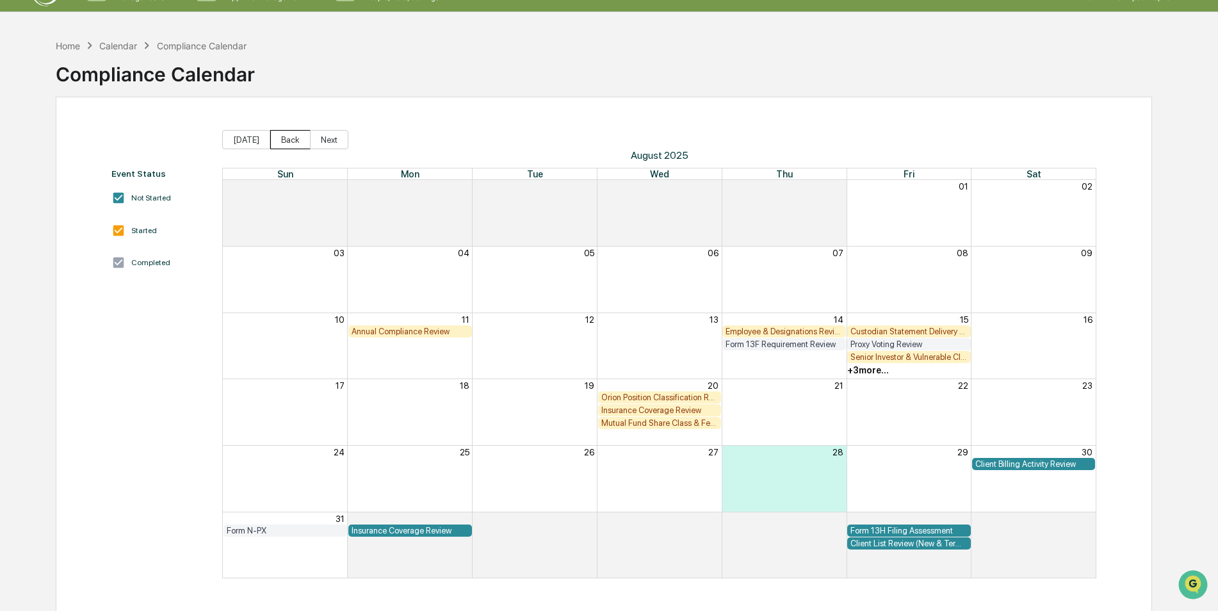
scroll to position [0, 0]
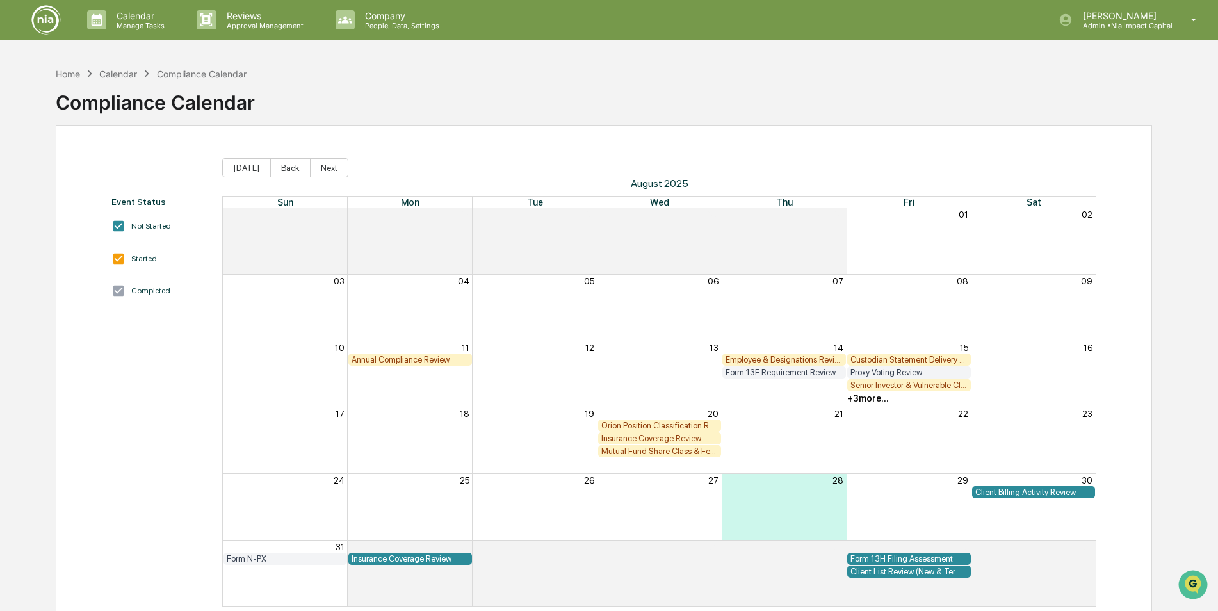
click at [51, 17] on img at bounding box center [46, 19] width 31 height 31
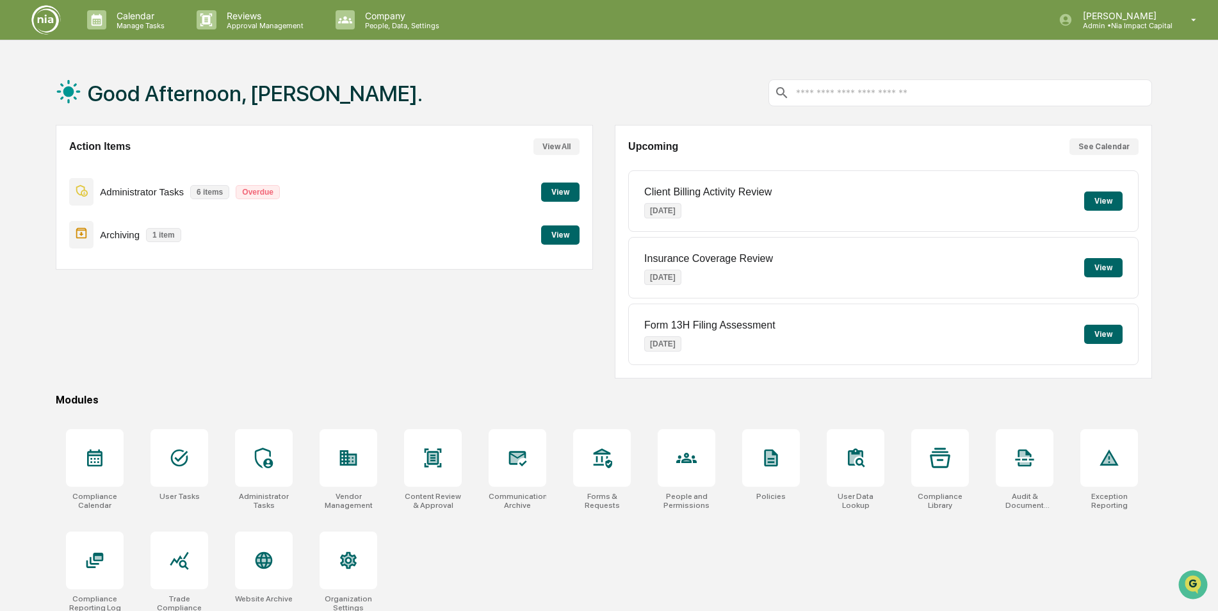
click at [588, 66] on div "Good Afternoon, [PERSON_NAME]." at bounding box center [604, 93] width 1097 height 64
click at [603, 318] on div "Action Items View All Administrator Tasks 6 items Overdue View Archiving 1 item…" at bounding box center [604, 252] width 1097 height 254
click at [245, 36] on div "Reviews Approval Management" at bounding box center [255, 20] width 138 height 40
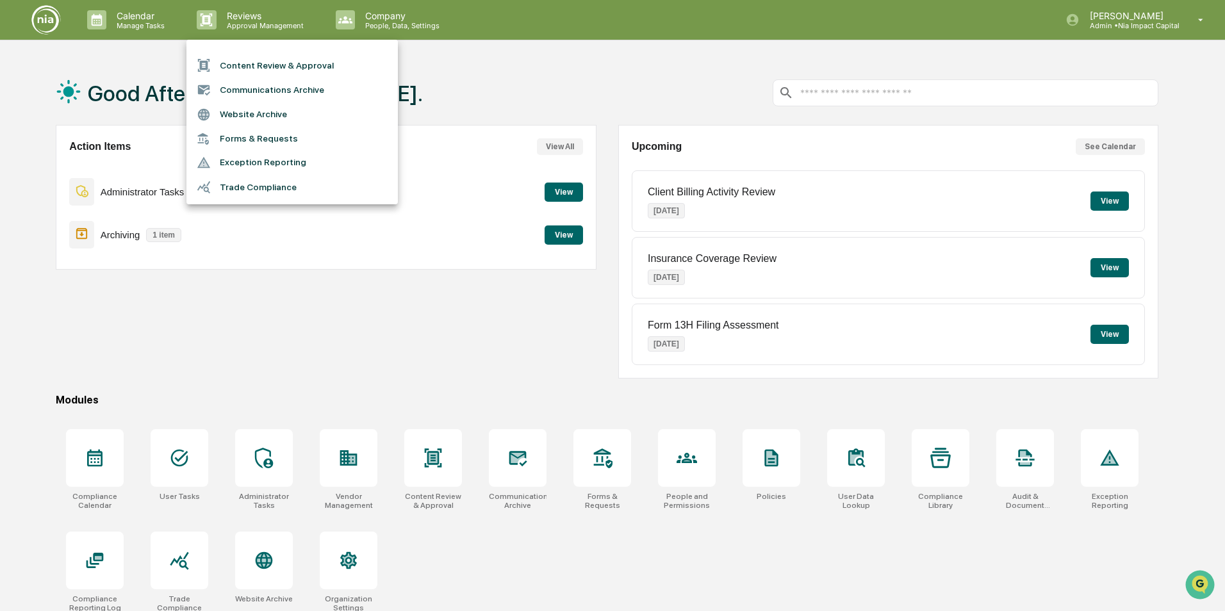
click at [250, 26] on div at bounding box center [612, 305] width 1225 height 611
